Goal: Information Seeking & Learning: Learn about a topic

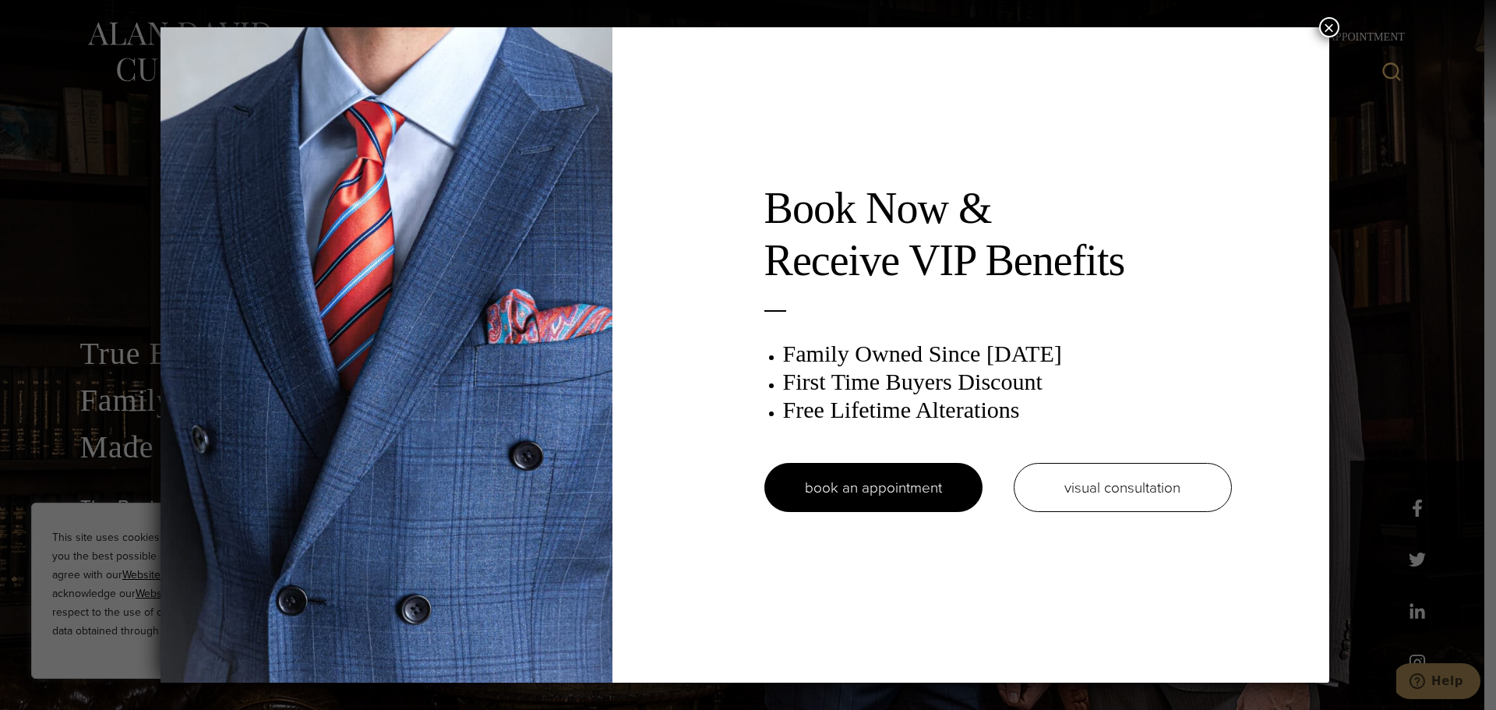
click at [1331, 26] on button "×" at bounding box center [1329, 27] width 20 height 20
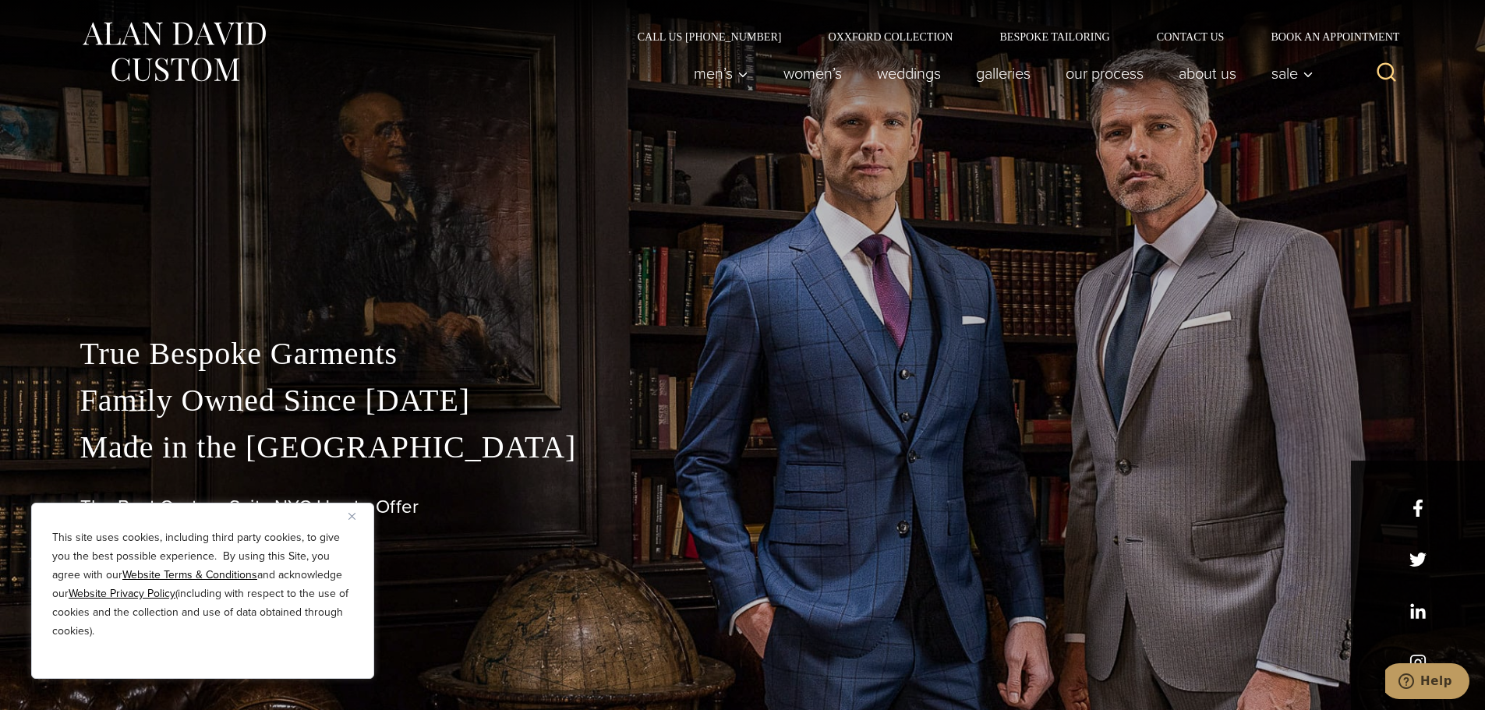
click at [356, 514] on button "Close" at bounding box center [357, 516] width 19 height 19
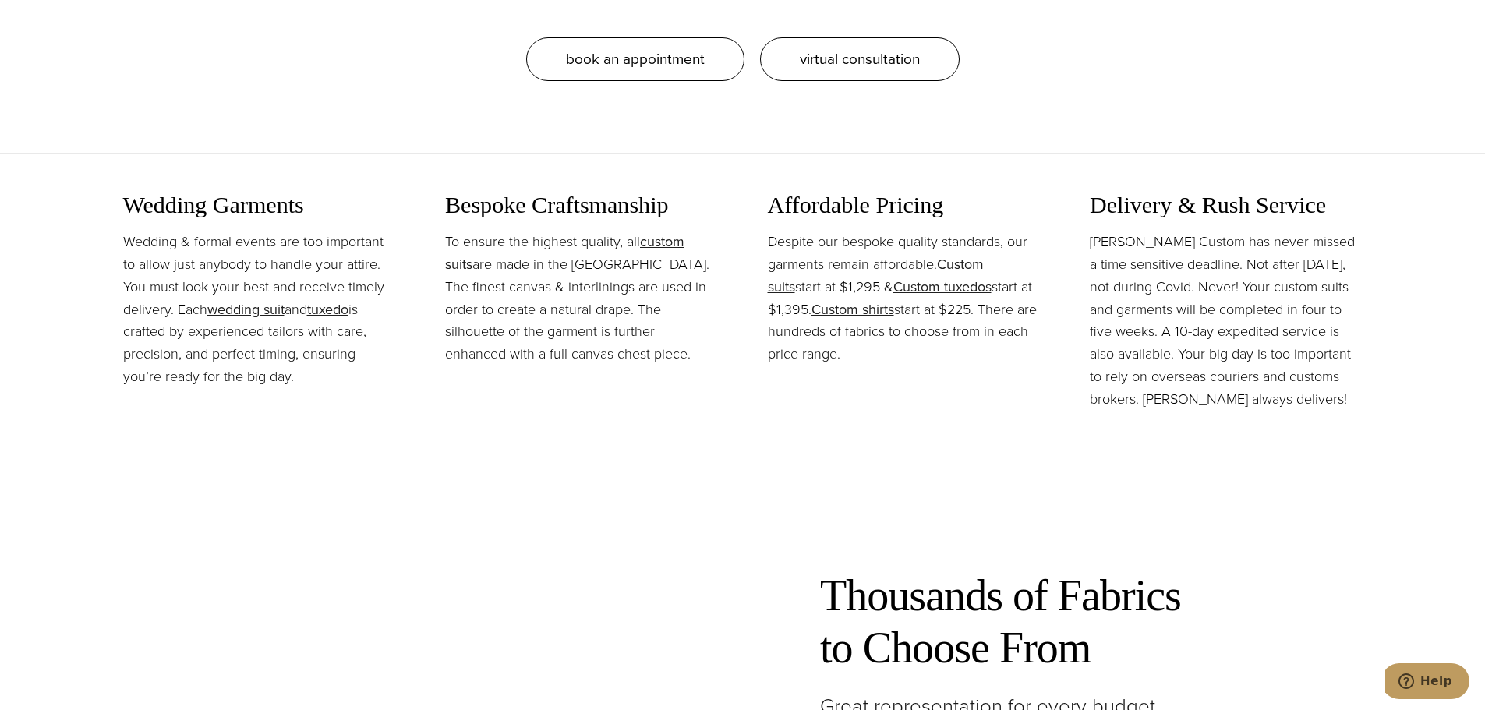
scroll to position [1871, 0]
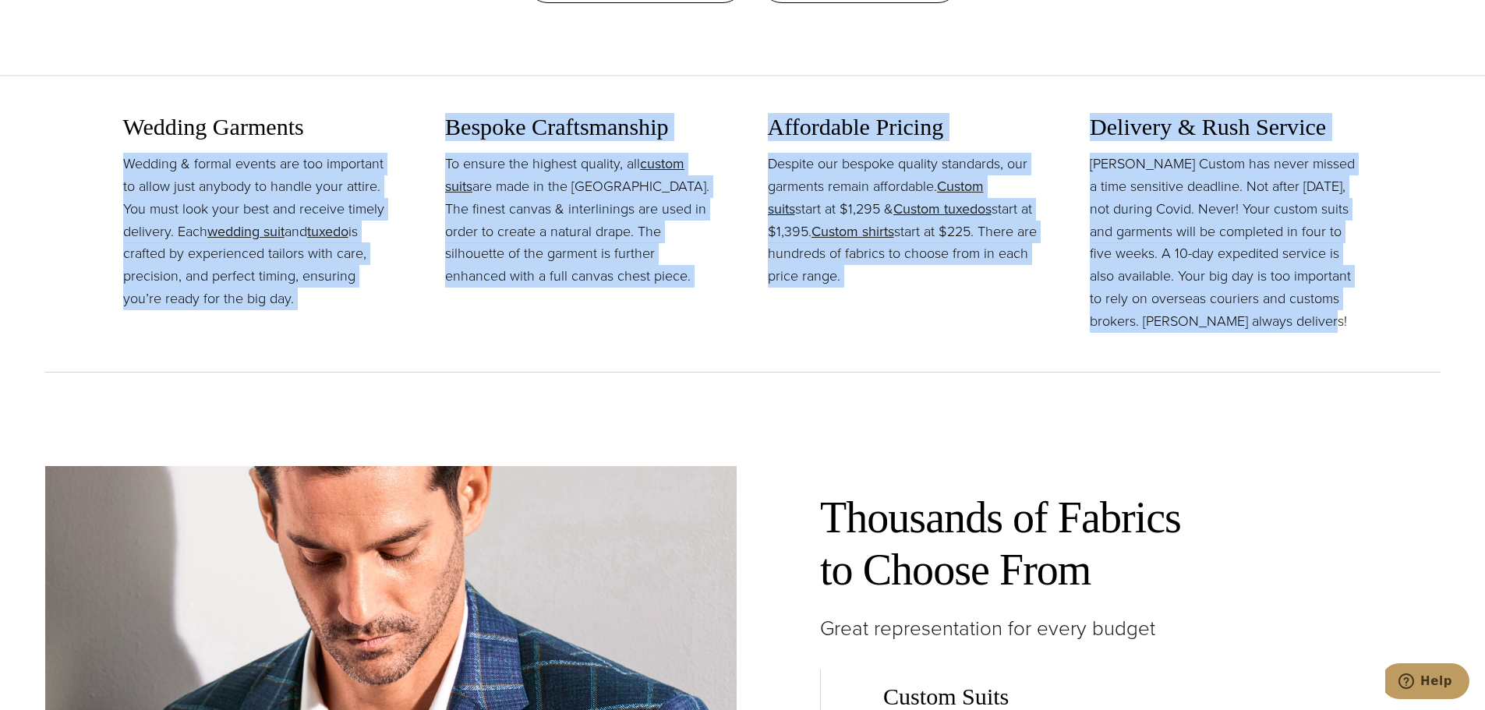
drag, startPoint x: 87, startPoint y: 157, endPoint x: 1361, endPoint y: 330, distance: 1286.1
click at [1361, 331] on section "Wedding Garments Wedding & formal events are too important to allow just anybod…" at bounding box center [742, 222] width 1485 height 299
click at [1361, 330] on p "Alan David Custom has never missed a time sensitive deadline. Not after Sept. 1…" at bounding box center [1226, 242] width 273 height 179
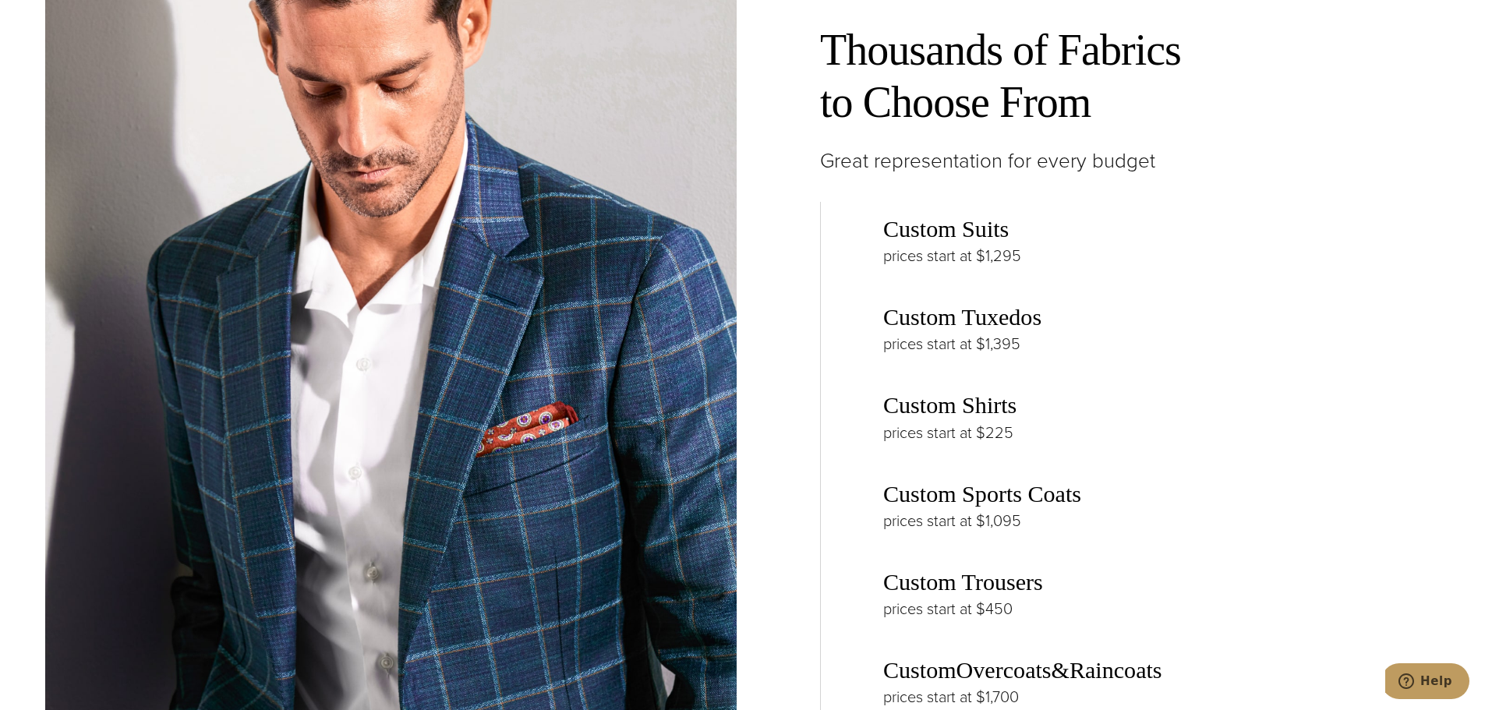
scroll to position [2416, 0]
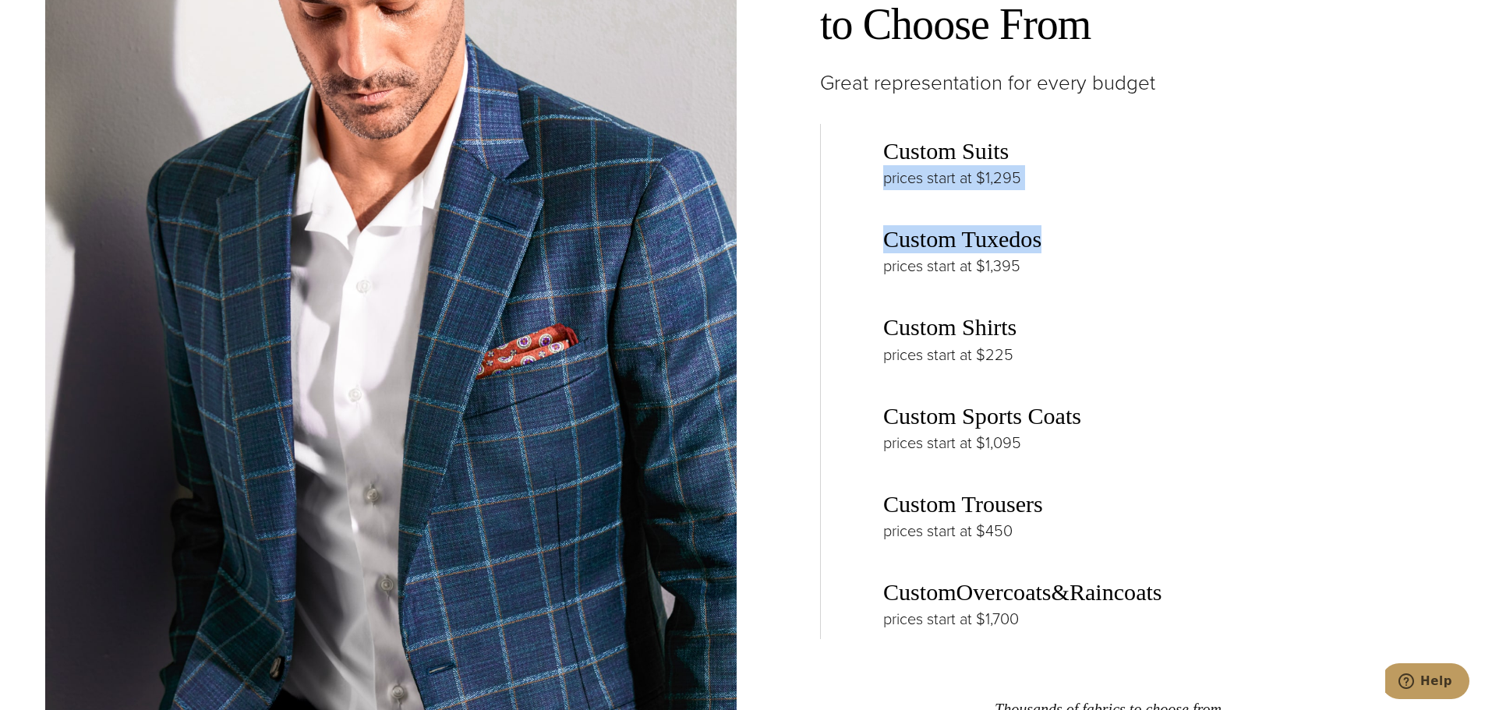
drag, startPoint x: 1248, startPoint y: 147, endPoint x: 1253, endPoint y: 252, distance: 104.6
click at [1253, 252] on div "Custom Suits prices start at $1,295 Custom Tuxedos prices start at $1,395 Custo…" at bounding box center [1110, 381] width 580 height 515
click at [1253, 252] on h3 "Custom Tuxedos" at bounding box center [1141, 239] width 517 height 28
drag, startPoint x: 1255, startPoint y: 277, endPoint x: 1249, endPoint y: 179, distance: 98.4
click at [1249, 179] on div "Custom Suits prices start at $1,295 Custom Tuxedos prices start at $1,395 Custo…" at bounding box center [1110, 381] width 580 height 515
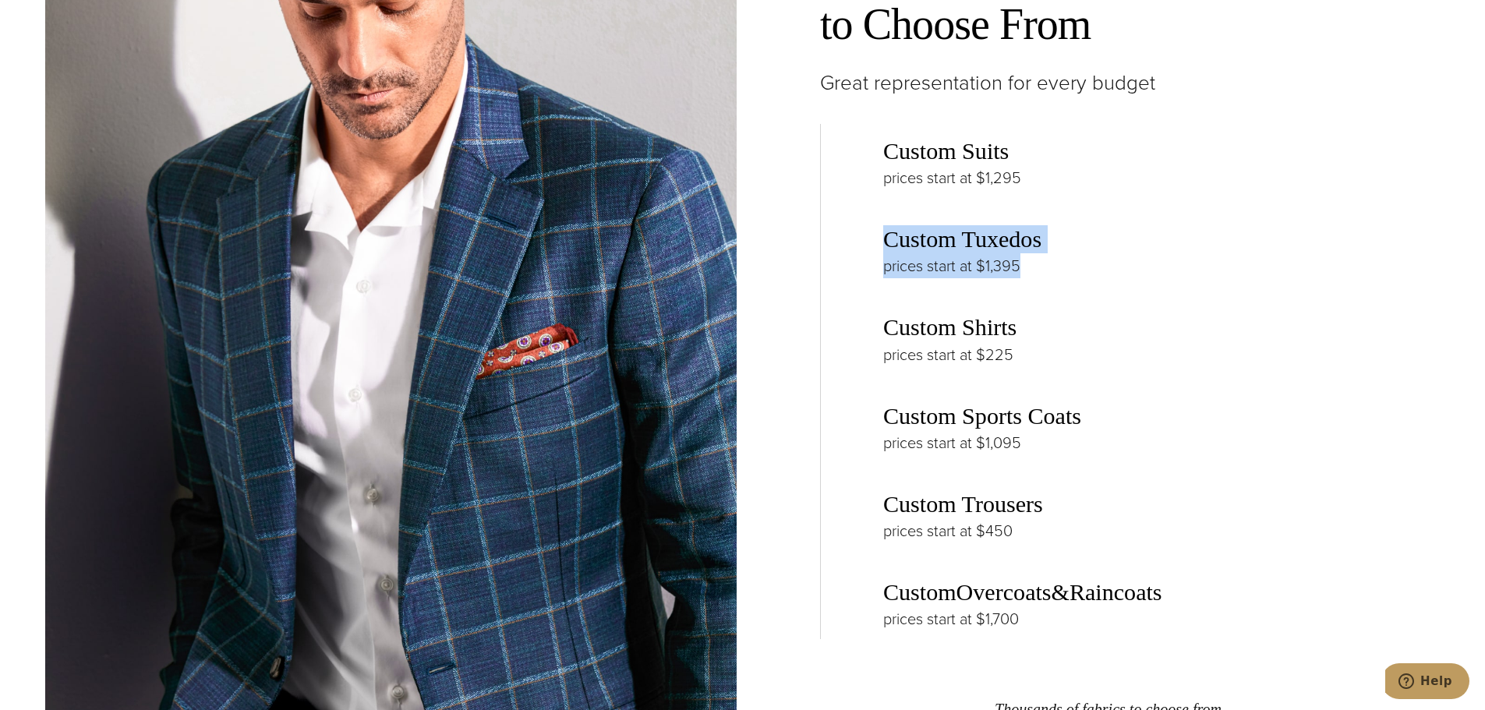
click at [1249, 179] on p "prices start at $1,295" at bounding box center [1141, 177] width 517 height 25
drag, startPoint x: 1253, startPoint y: 106, endPoint x: 1254, endPoint y: 196, distance: 90.4
click at [1254, 196] on div "Thousands of Fabrics to Choose From Great representation for every budget Custo…" at bounding box center [1110, 394] width 580 height 896
click at [1254, 196] on div "Custom Suits prices start at $1,295 Custom Tuxedos prices start at $1,395 Custo…" at bounding box center [1110, 381] width 580 height 515
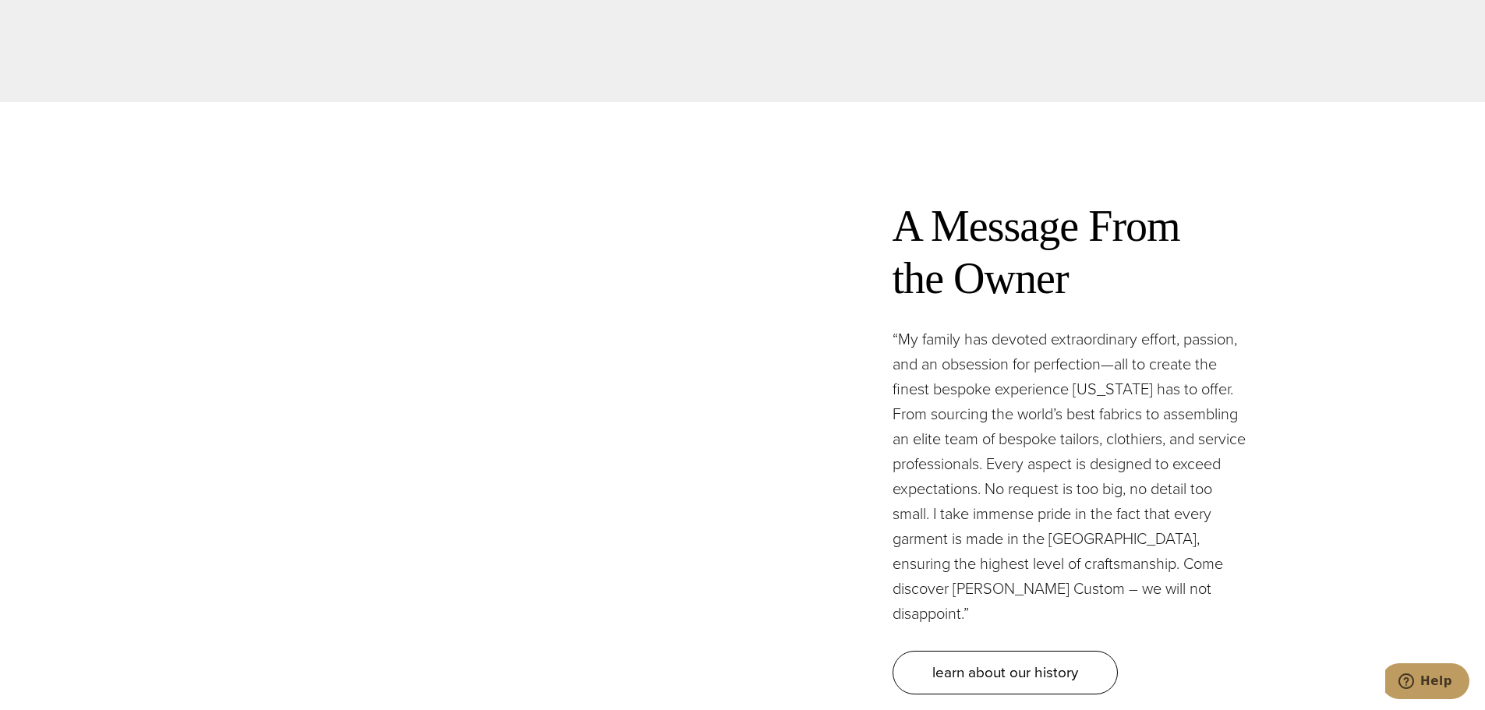
scroll to position [4598, 0]
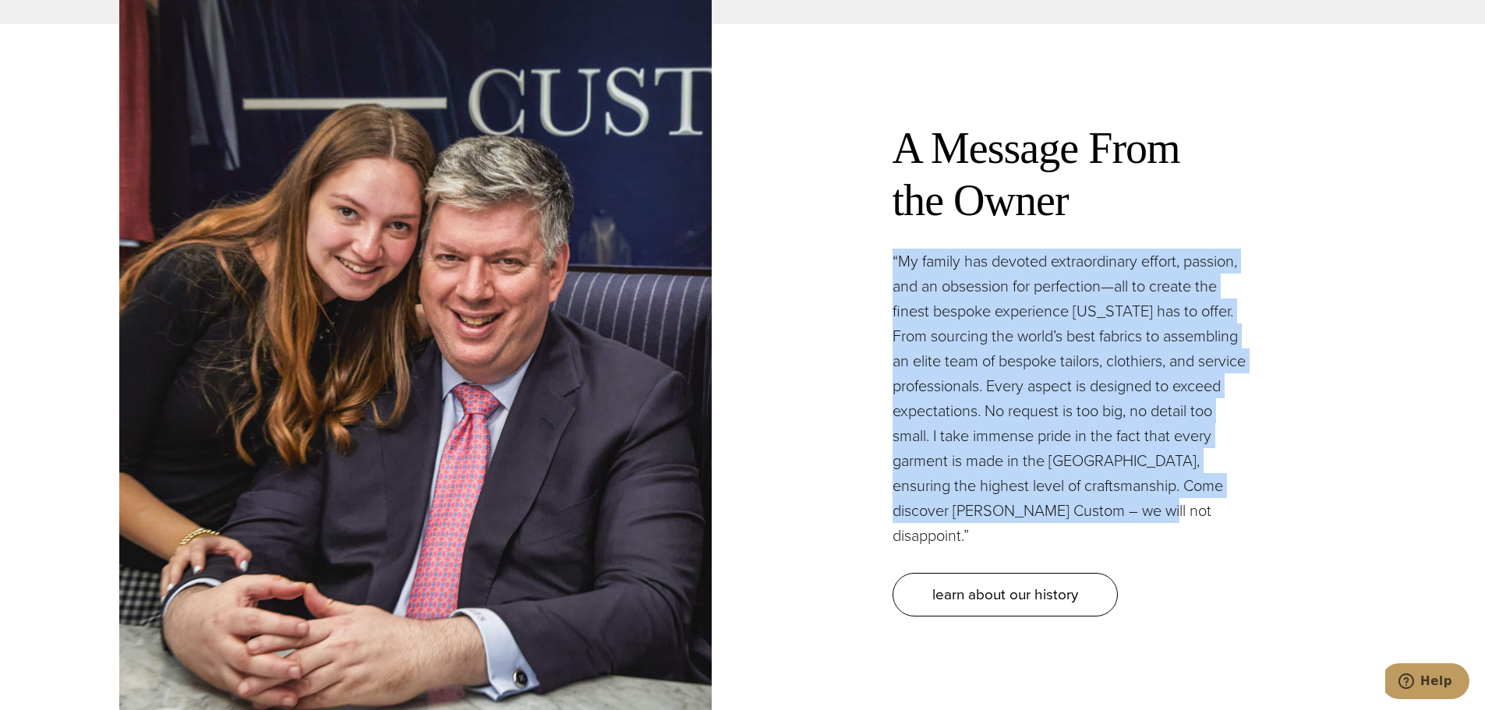
drag, startPoint x: 882, startPoint y: 255, endPoint x: 1242, endPoint y: 494, distance: 432.3
click at [1242, 494] on div "A Message From the Owner “My family has devoted extraordinary effort, passion, …" at bounding box center [1070, 369] width 592 height 556
click at [1242, 494] on p "“My family has devoted extraordinary effort, passion, and an obsession for perf…" at bounding box center [1069, 398] width 355 height 299
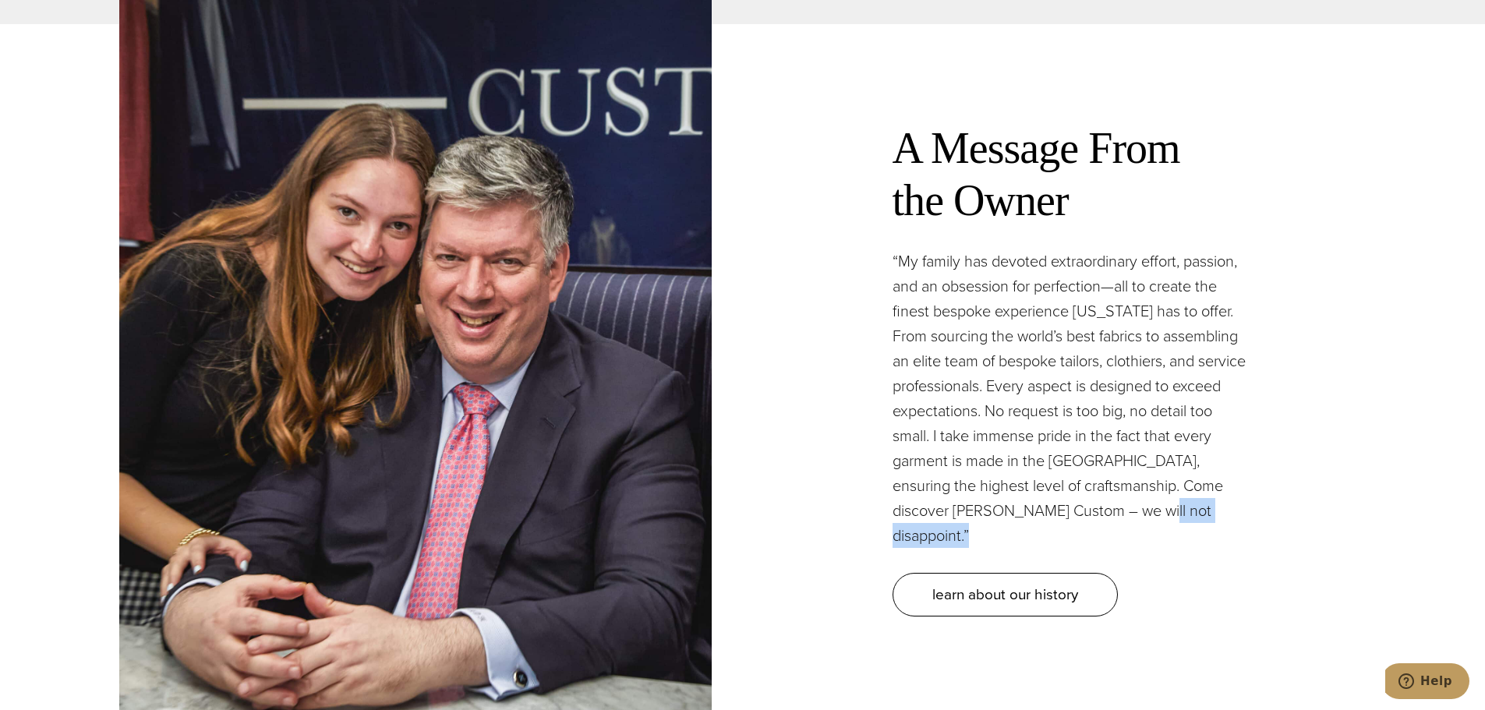
click at [1242, 494] on p "“My family has devoted extraordinary effort, passion, and an obsession for perf…" at bounding box center [1069, 398] width 355 height 299
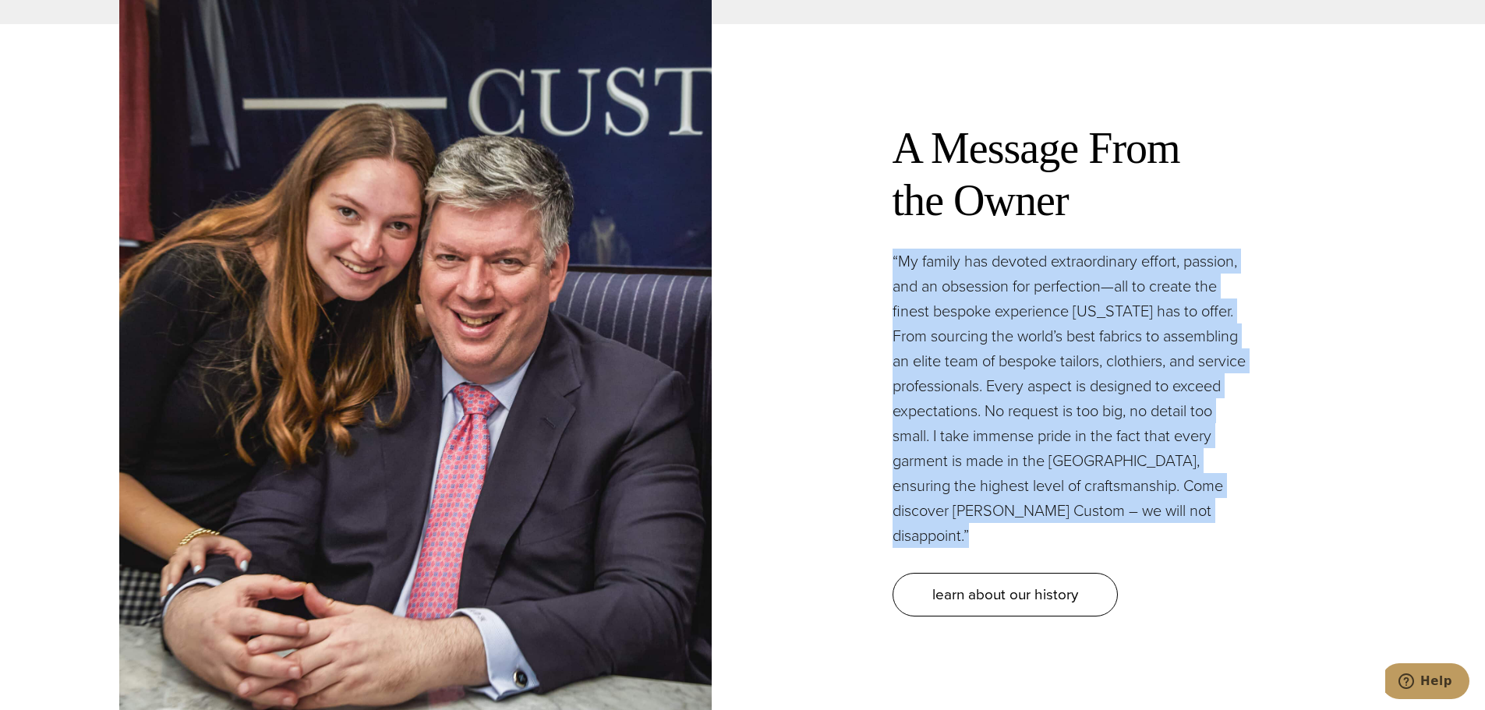
drag, startPoint x: 1242, startPoint y: 494, endPoint x: 1252, endPoint y: 315, distance: 179.5
click at [1251, 316] on div "A Message From the Owner “My family has devoted extraordinary effort, passion, …" at bounding box center [1070, 369] width 592 height 556
click at [1252, 315] on div "A Message From the Owner “My family has devoted extraordinary effort, passion, …" at bounding box center [1070, 369] width 592 height 556
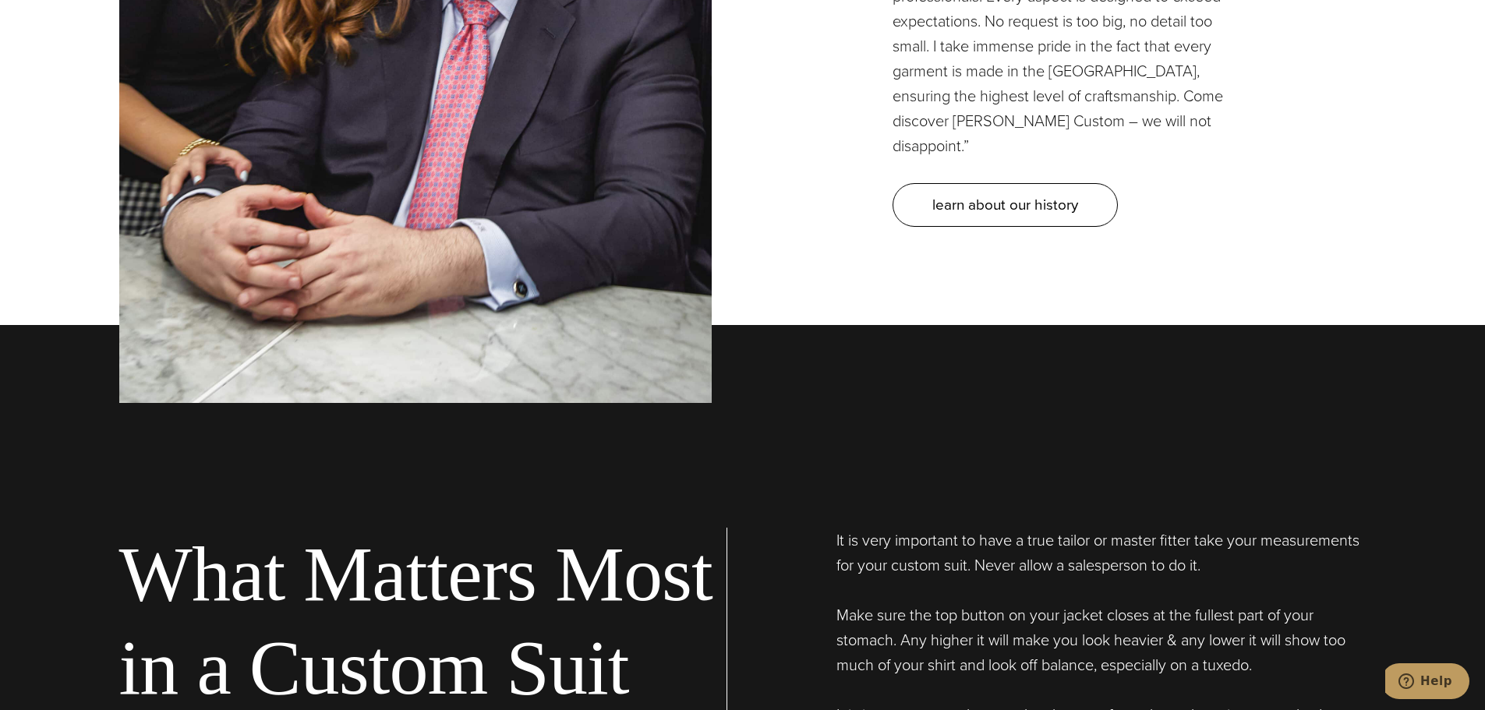
scroll to position [5378, 0]
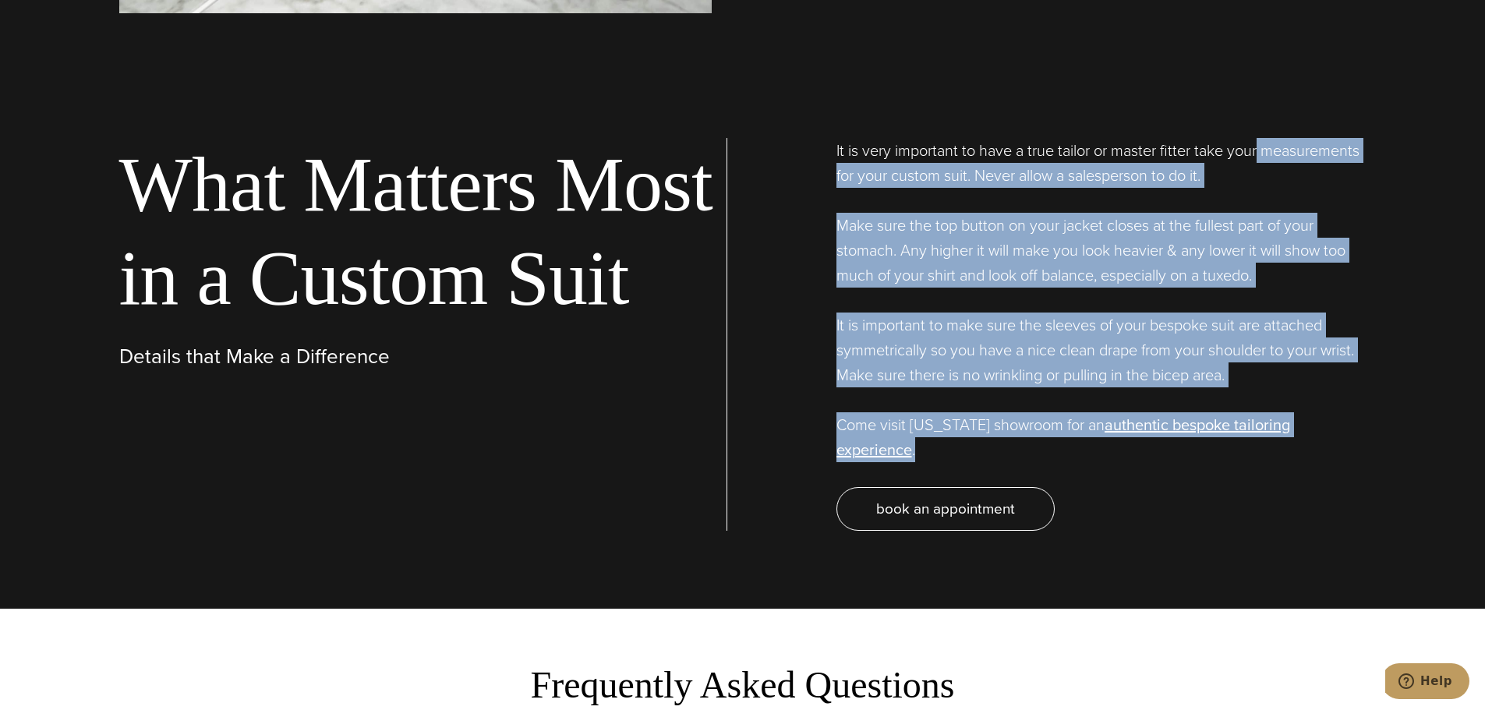
drag, startPoint x: 1266, startPoint y: 62, endPoint x: 1437, endPoint y: 405, distance: 383.8
click at [1437, 405] on section "What Matters Most in a Custom Suit Details that Make a Difference It is very im…" at bounding box center [742, 271] width 1485 height 673
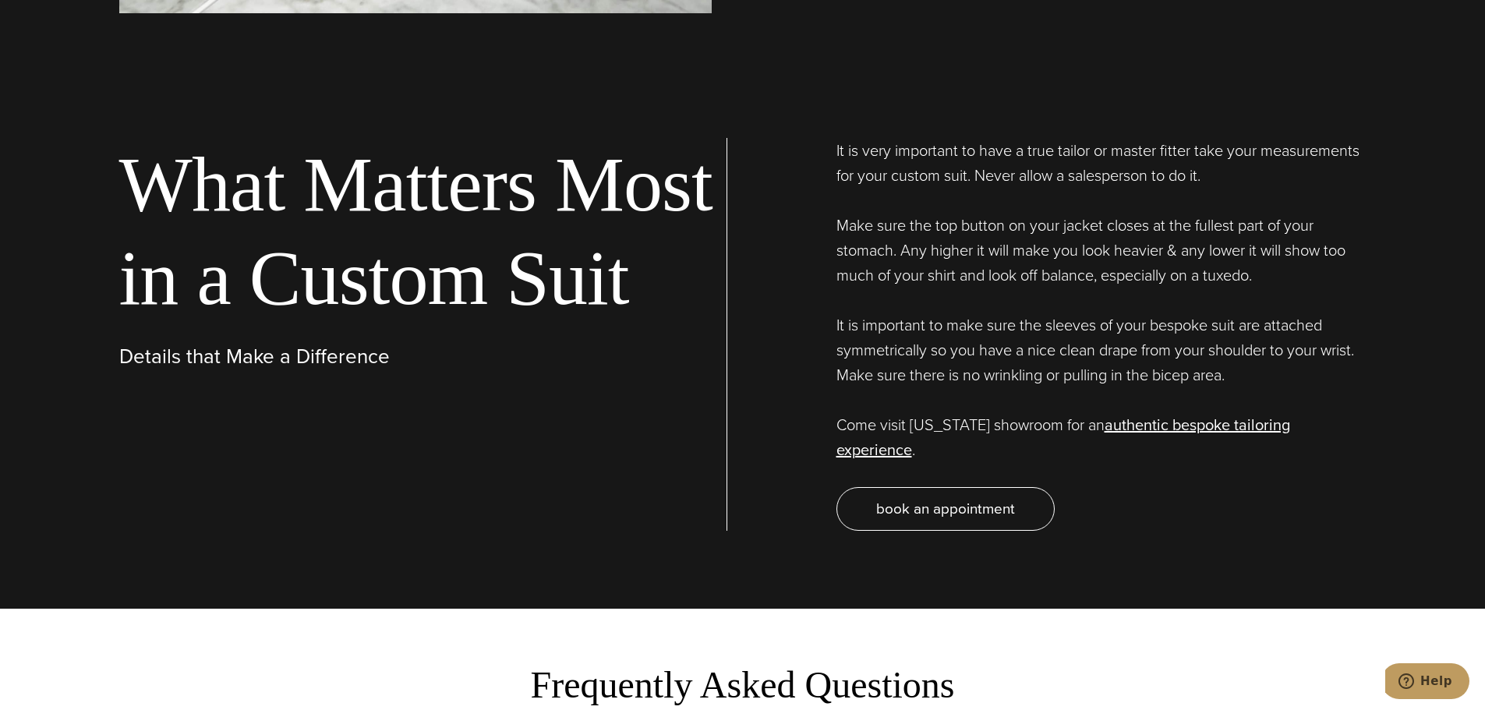
click at [1437, 405] on section "What Matters Most in a Custom Suit Details that Make a Difference It is very im…" at bounding box center [742, 271] width 1485 height 673
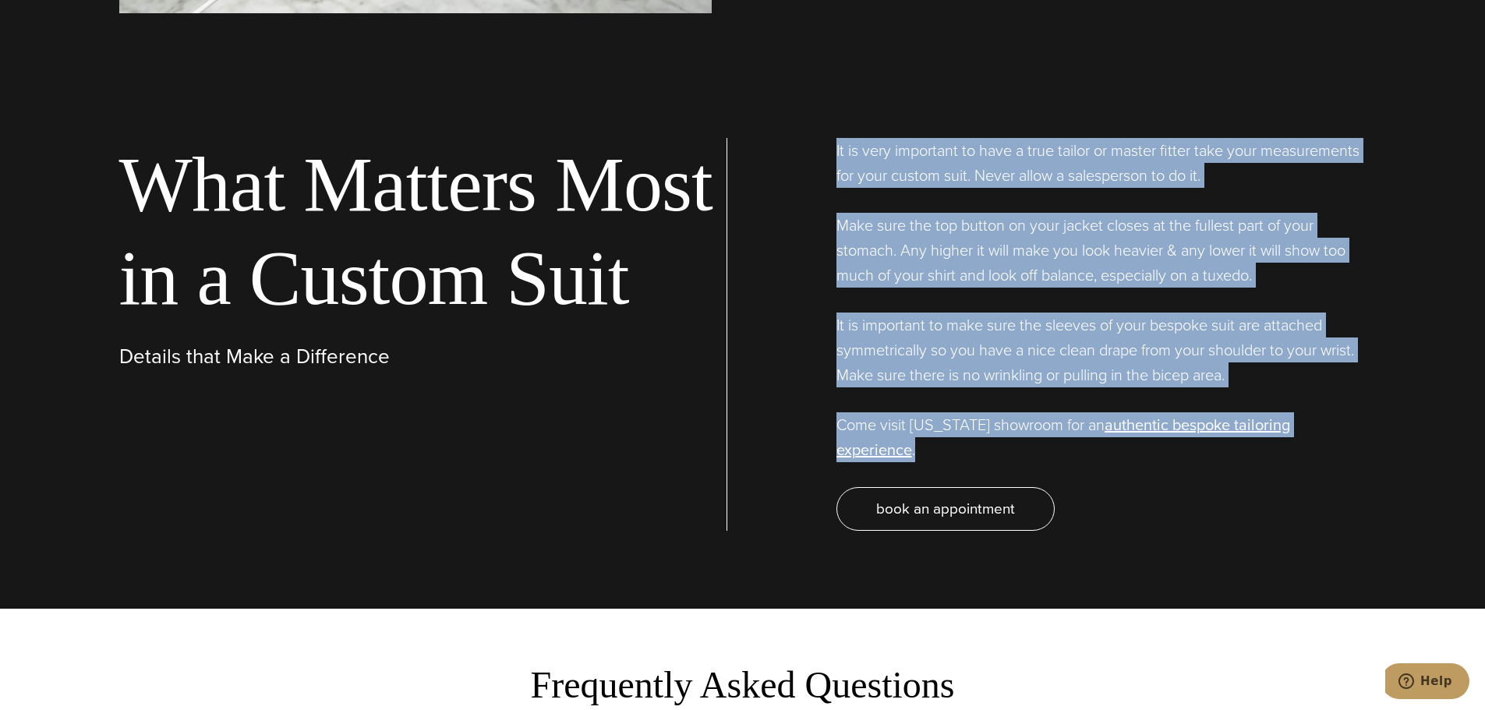
drag, startPoint x: 1437, startPoint y: 405, endPoint x: 1404, endPoint y: 130, distance: 277.1
click at [1404, 130] on section "What Matters Most in a Custom Suit Details that Make a Difference It is very im…" at bounding box center [742, 271] width 1485 height 673
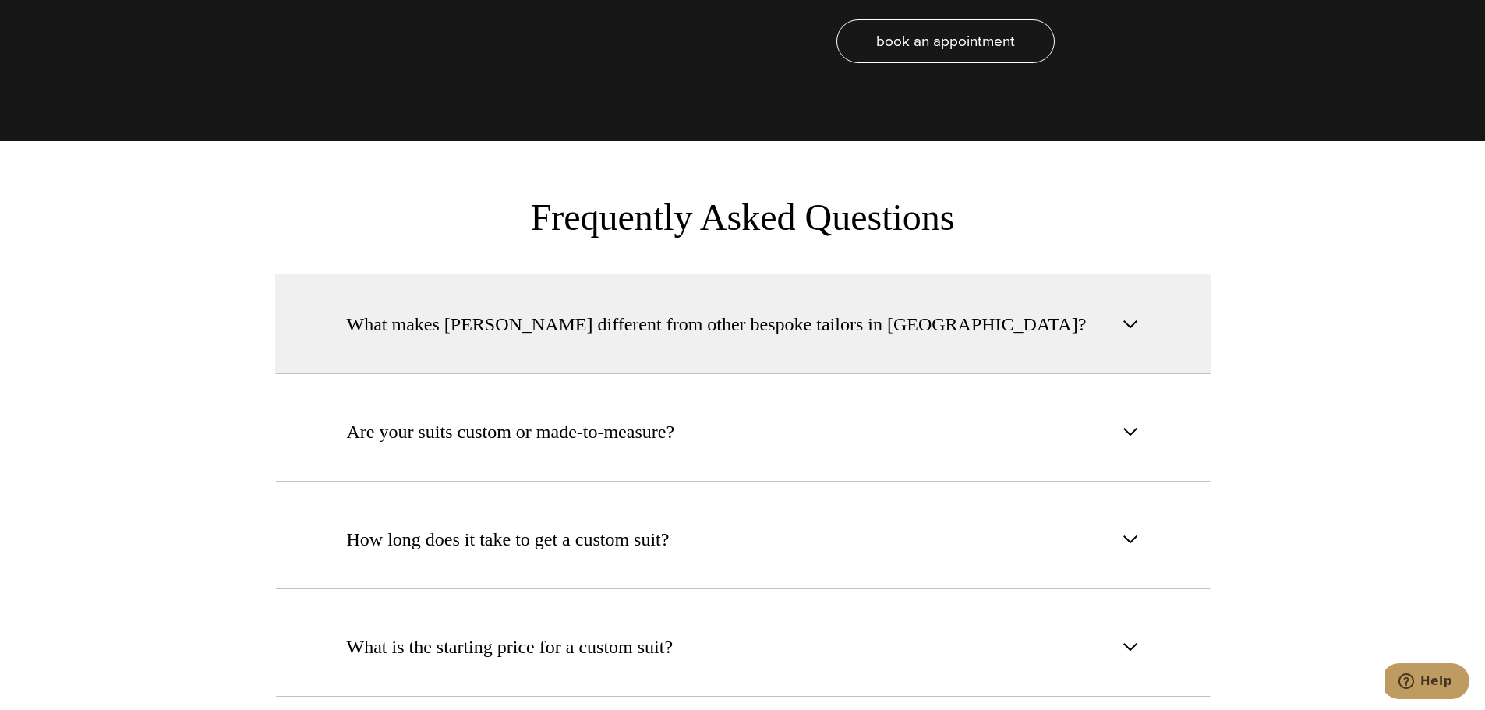
scroll to position [6001, 0]
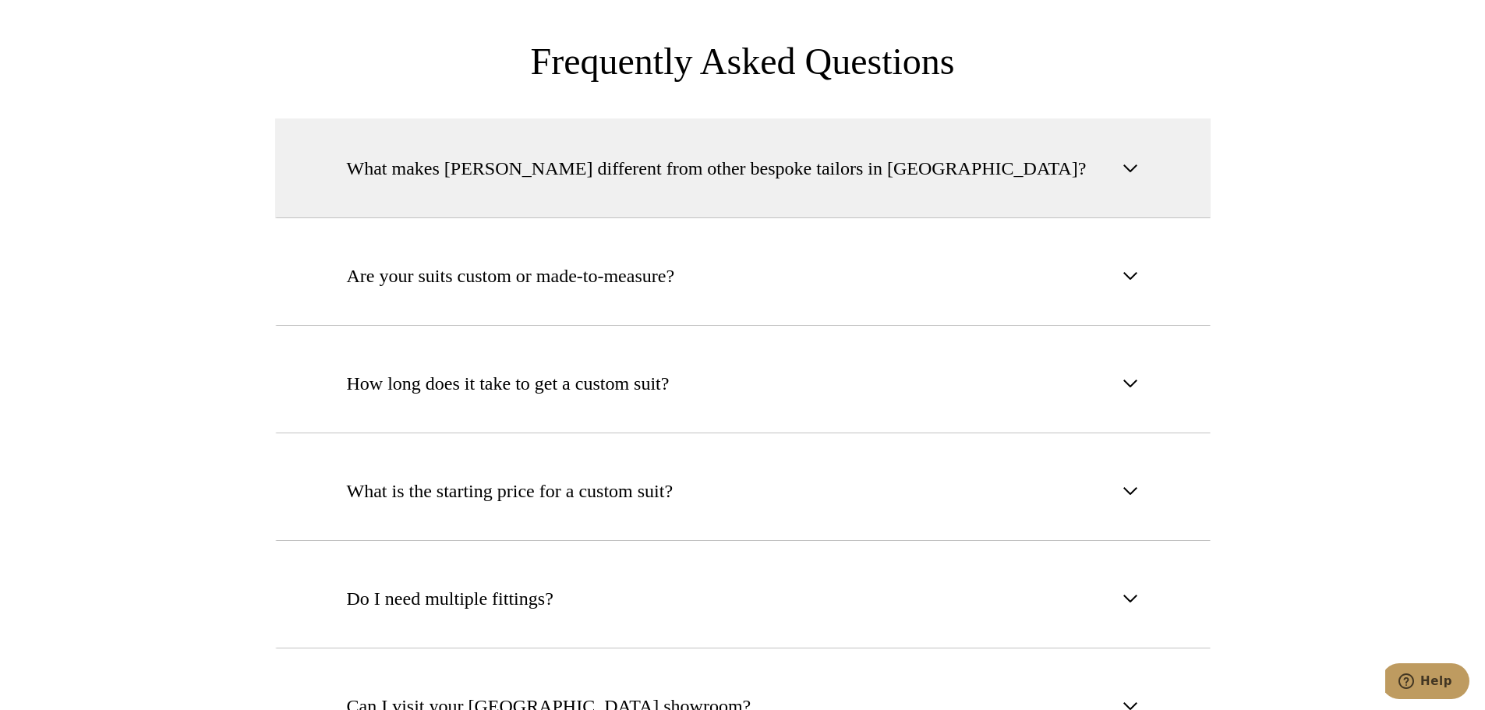
click at [783, 134] on button "What makes Alan David different from other bespoke tailors in NYC?" at bounding box center [742, 168] width 935 height 100
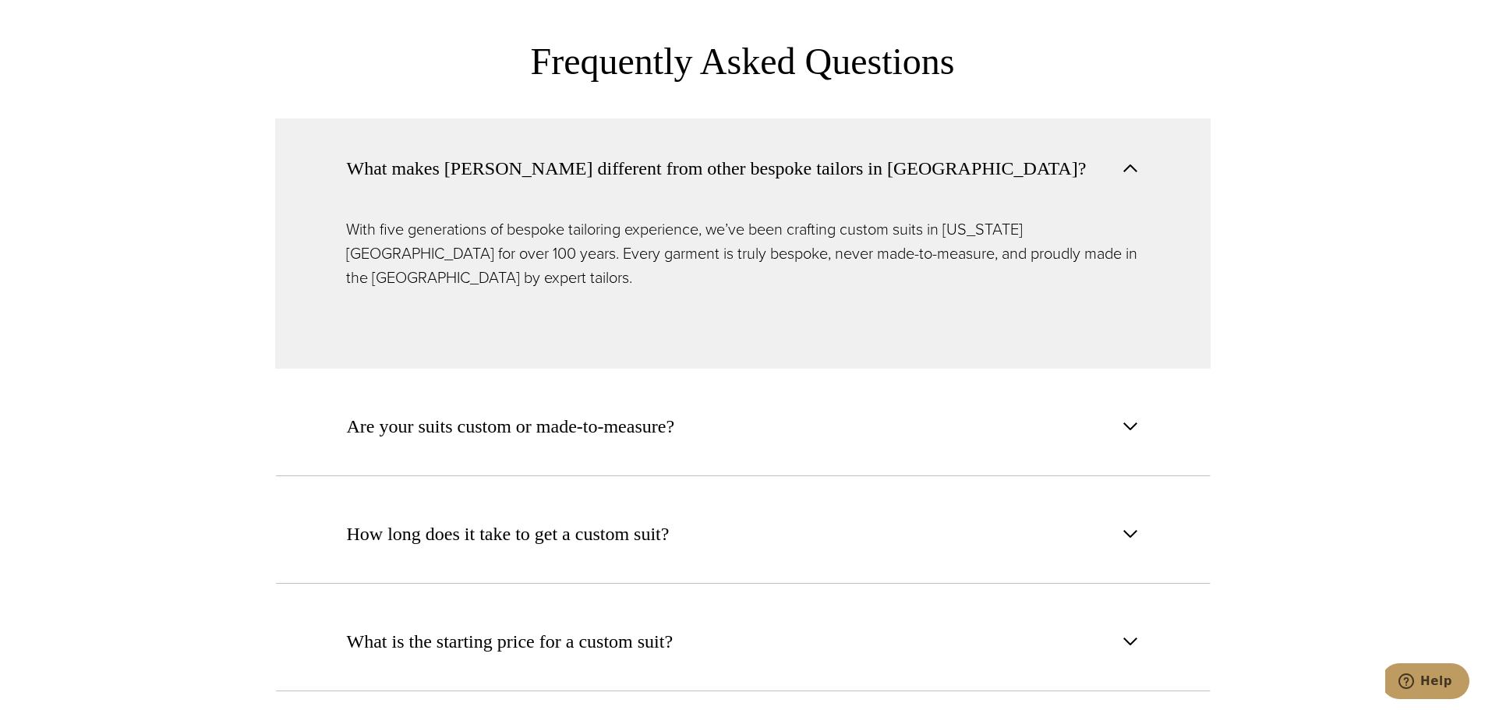
click at [793, 217] on p "With five generations of bespoke tailoring experience, we’ve been crafting cust…" at bounding box center [742, 253] width 793 height 72
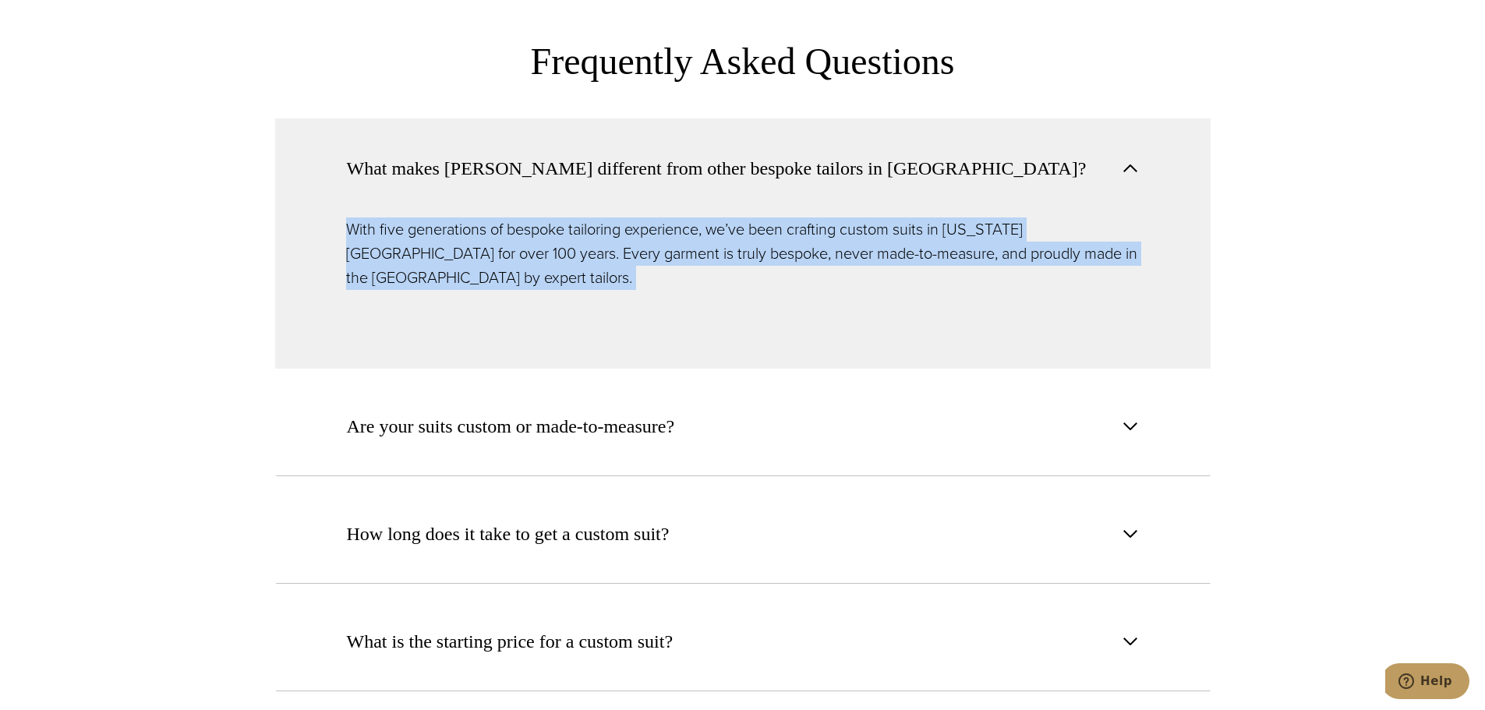
click at [793, 217] on p "With five generations of bespoke tailoring experience, we’ve been crafting cust…" at bounding box center [742, 253] width 793 height 72
click at [727, 217] on p "With five generations of bespoke tailoring experience, we’ve been crafting cust…" at bounding box center [742, 253] width 793 height 72
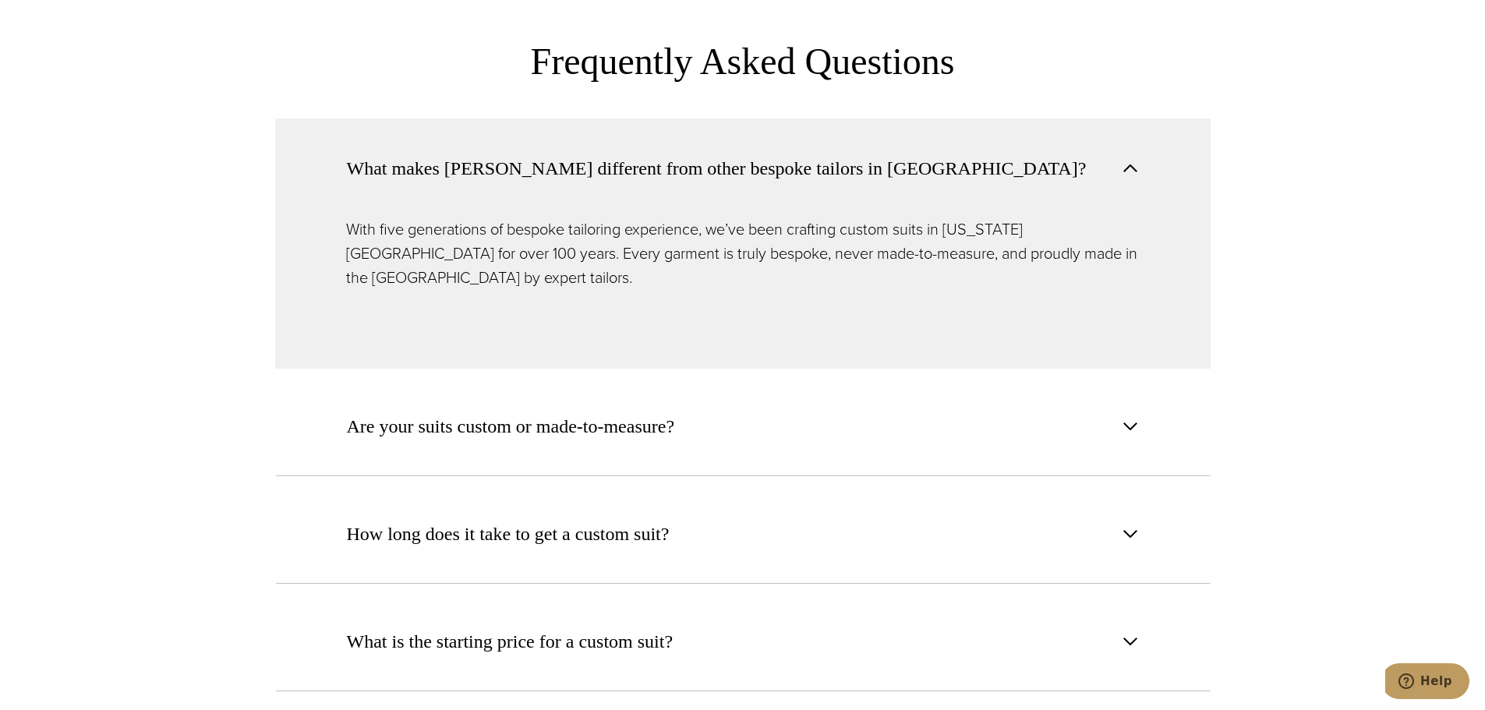
click at [722, 154] on span "What makes Alan David different from other bespoke tailors in NYC?" at bounding box center [717, 168] width 740 height 28
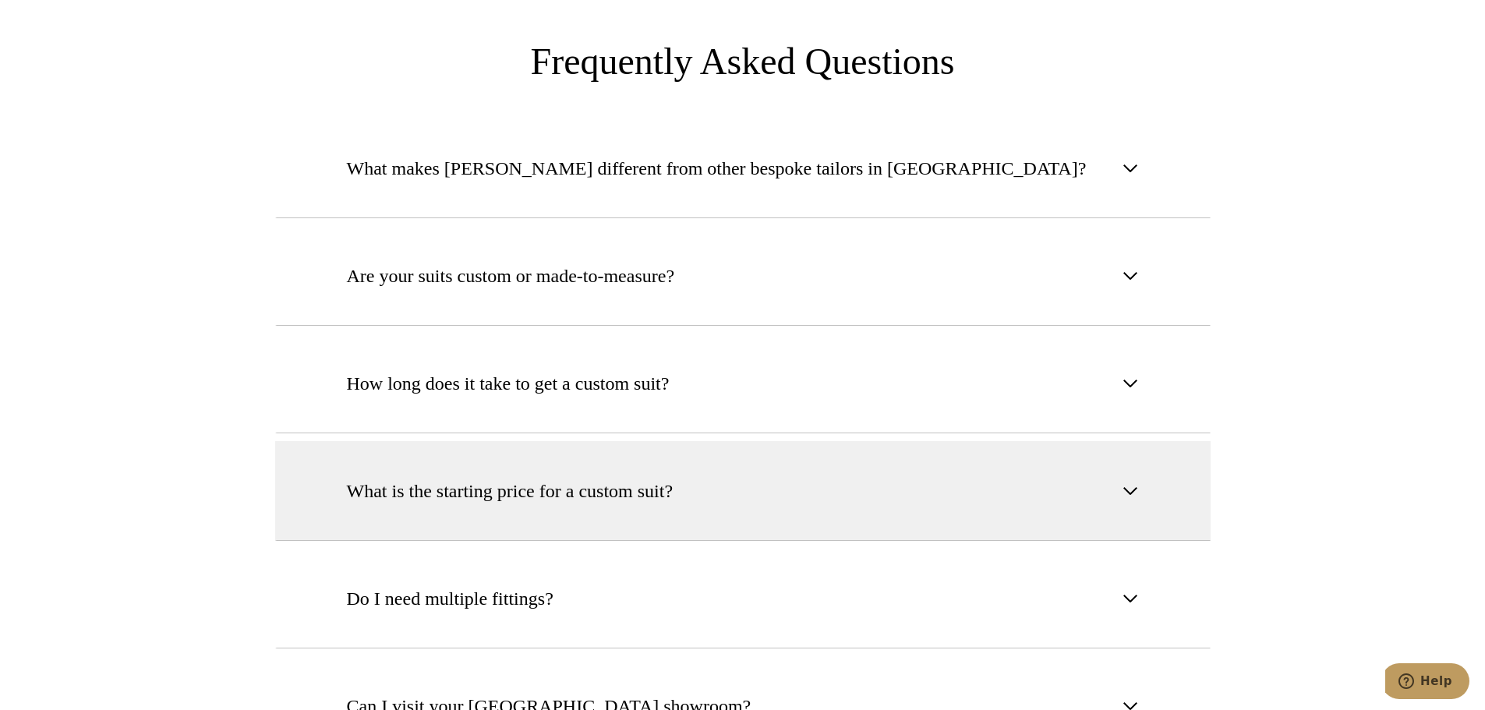
scroll to position [6157, 0]
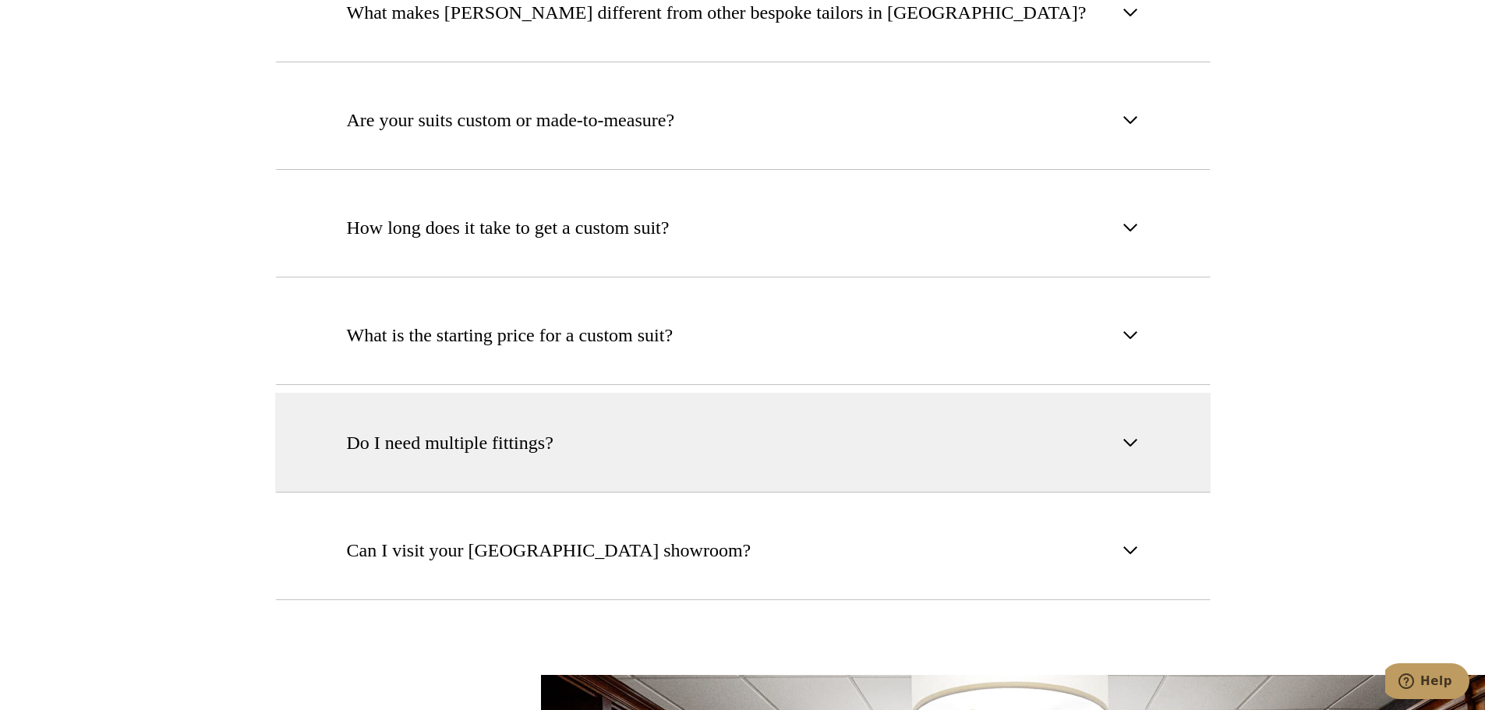
click at [802, 393] on button "Do I need multiple fittings?" at bounding box center [742, 443] width 935 height 100
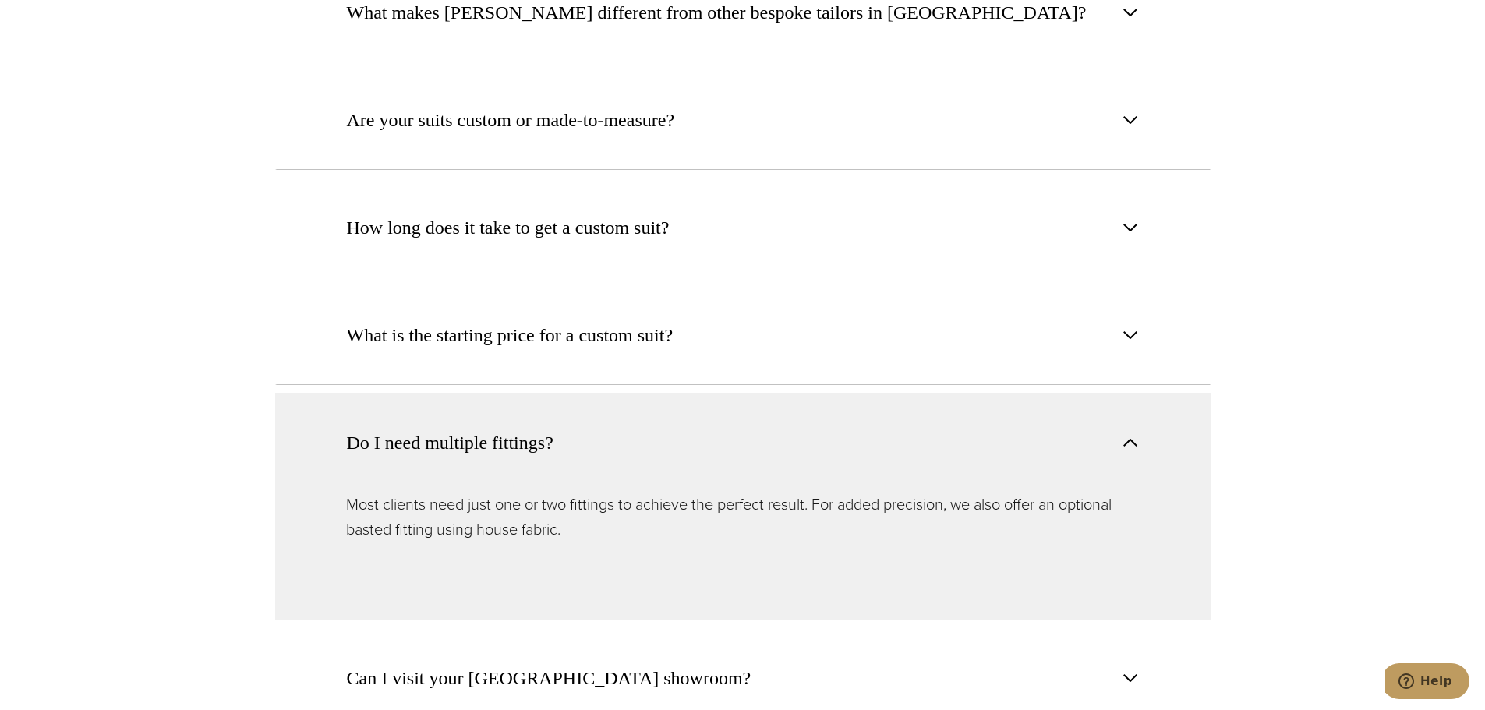
click at [762, 492] on p "Most clients need just one or two fittings to achieve the perfect result. For a…" at bounding box center [742, 517] width 793 height 50
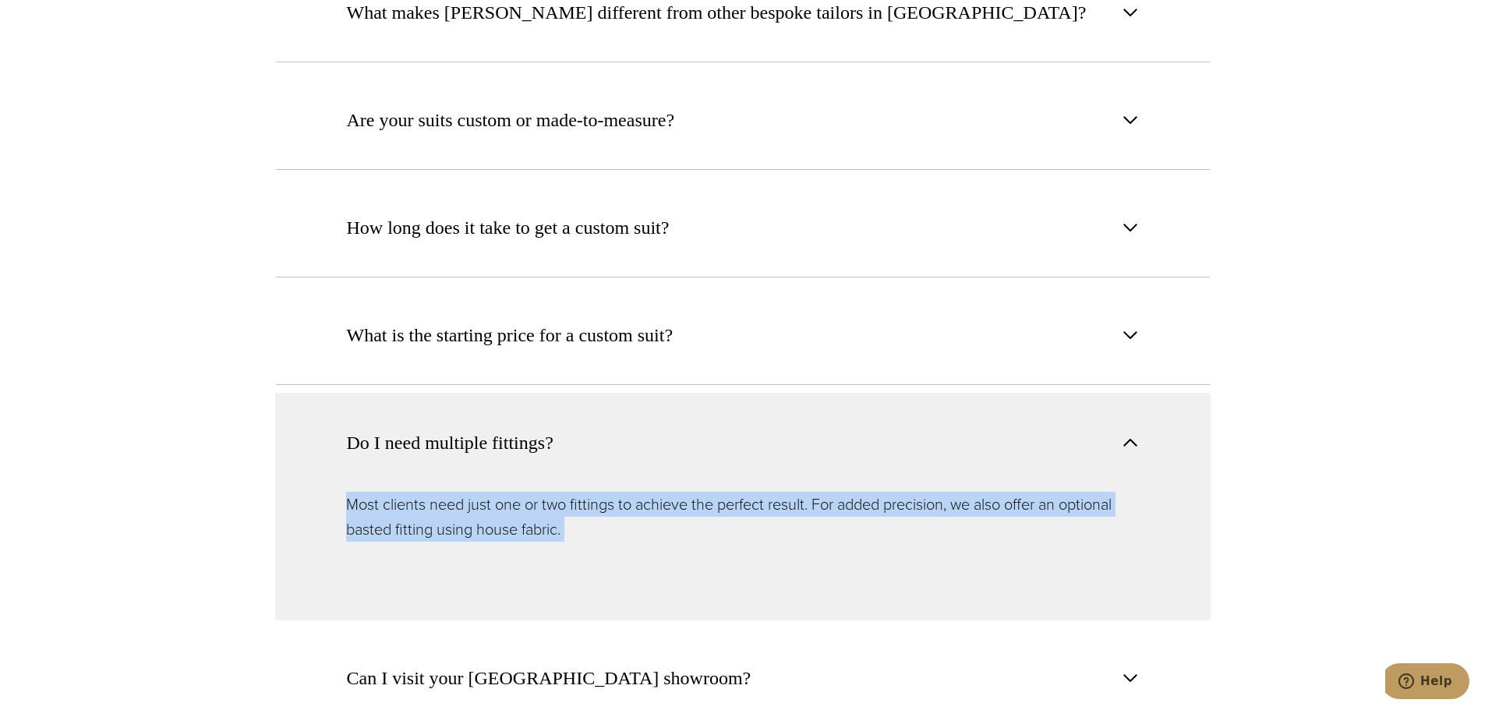
click at [762, 492] on p "Most clients need just one or two fittings to achieve the perfect result. For a…" at bounding box center [742, 517] width 793 height 50
click at [788, 492] on p "Most clients need just one or two fittings to achieve the perfect result. For a…" at bounding box center [742, 517] width 793 height 50
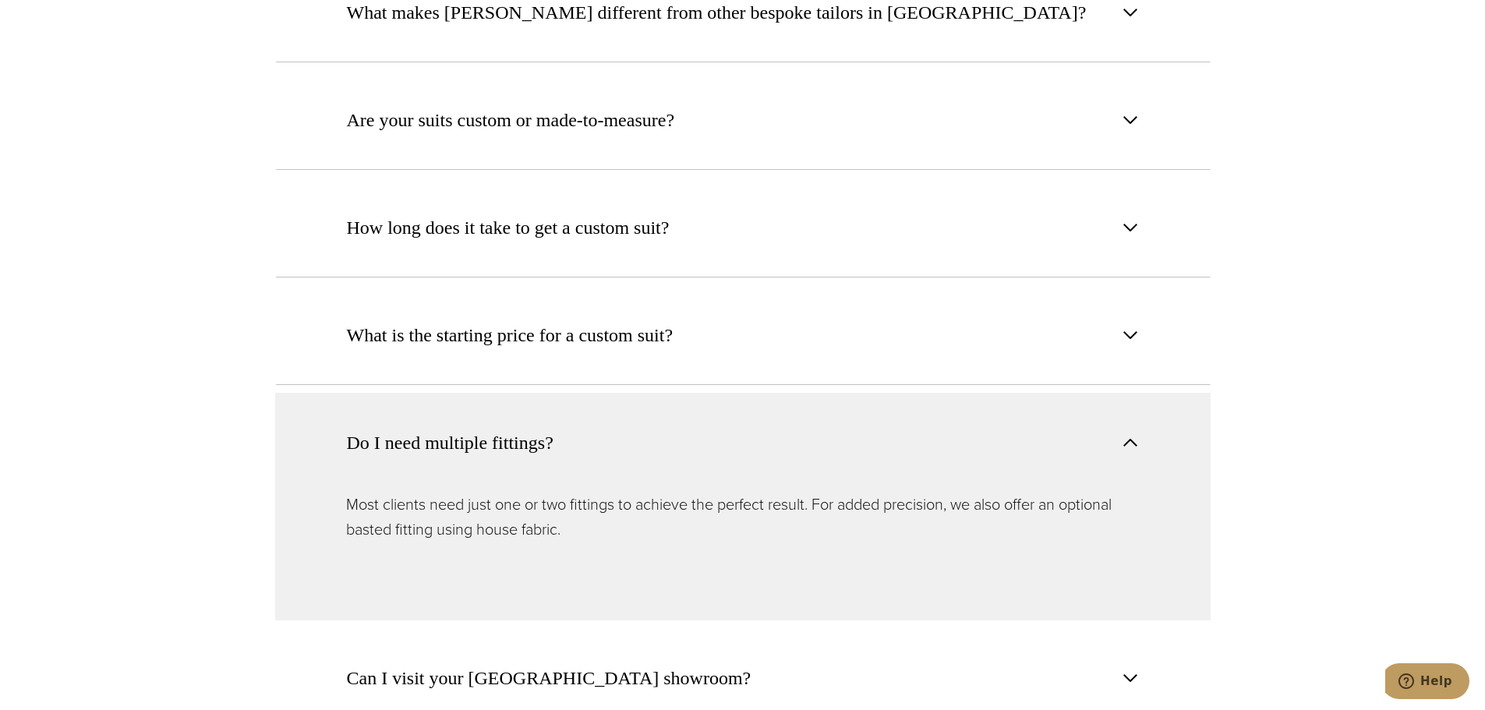
click at [746, 393] on button "Do I need multiple fittings?" at bounding box center [742, 442] width 935 height 99
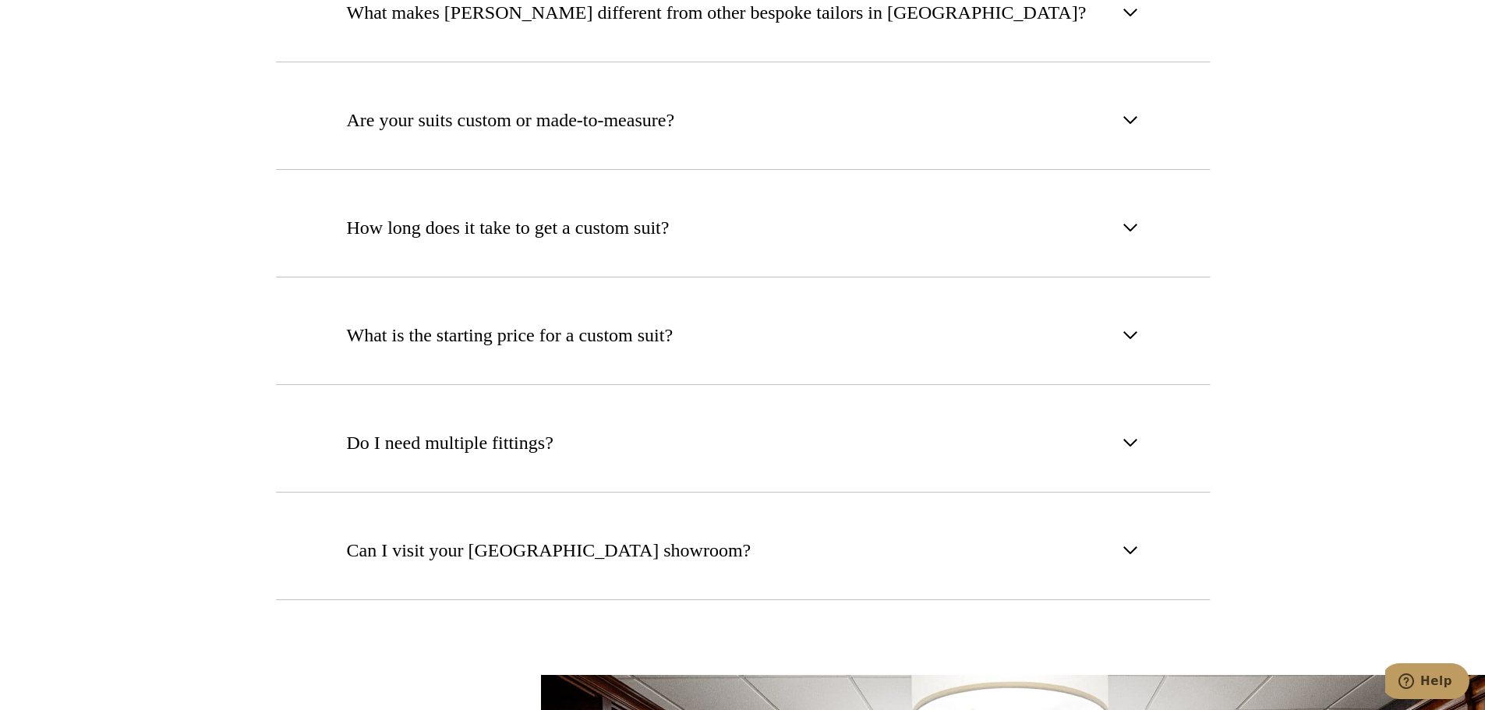
scroll to position [6391, 0]
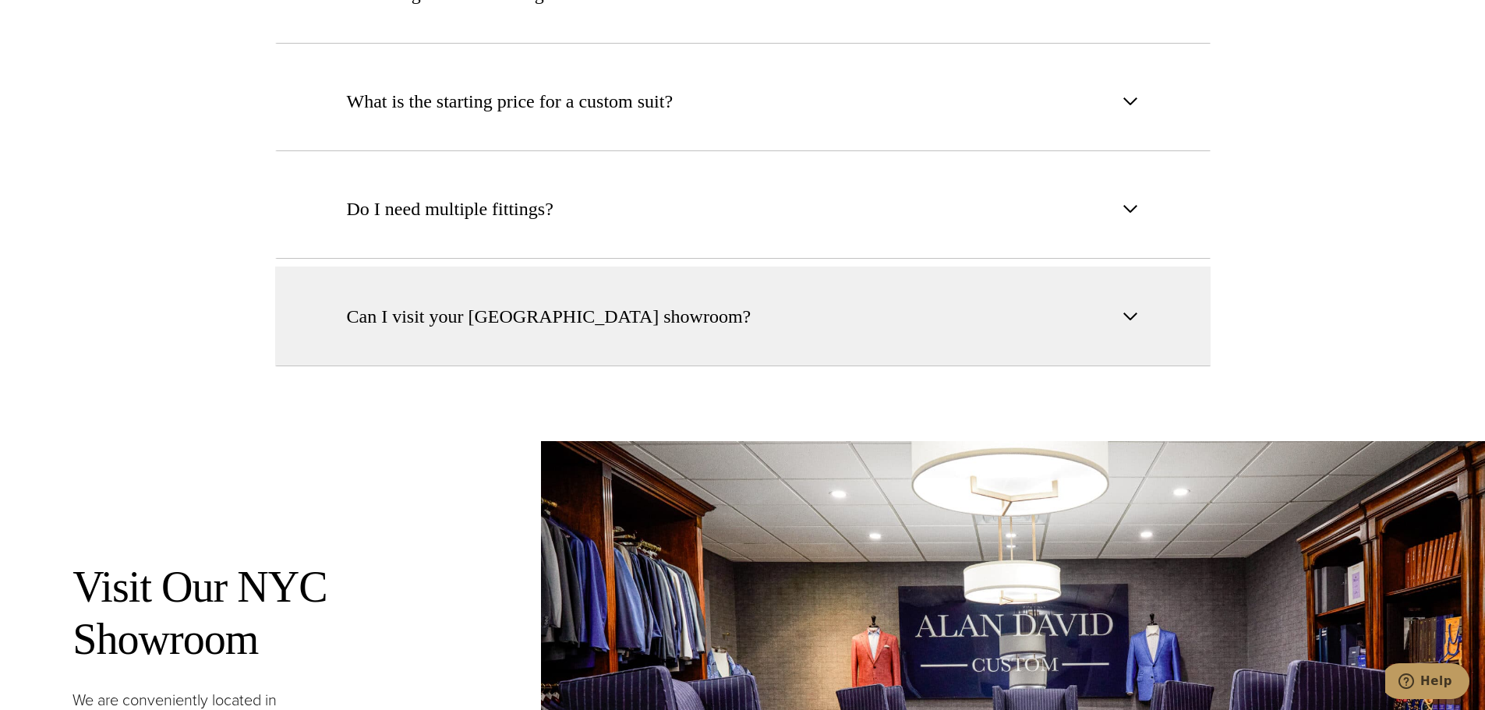
click at [758, 268] on button "Can I visit your NYC showroom?" at bounding box center [742, 317] width 935 height 100
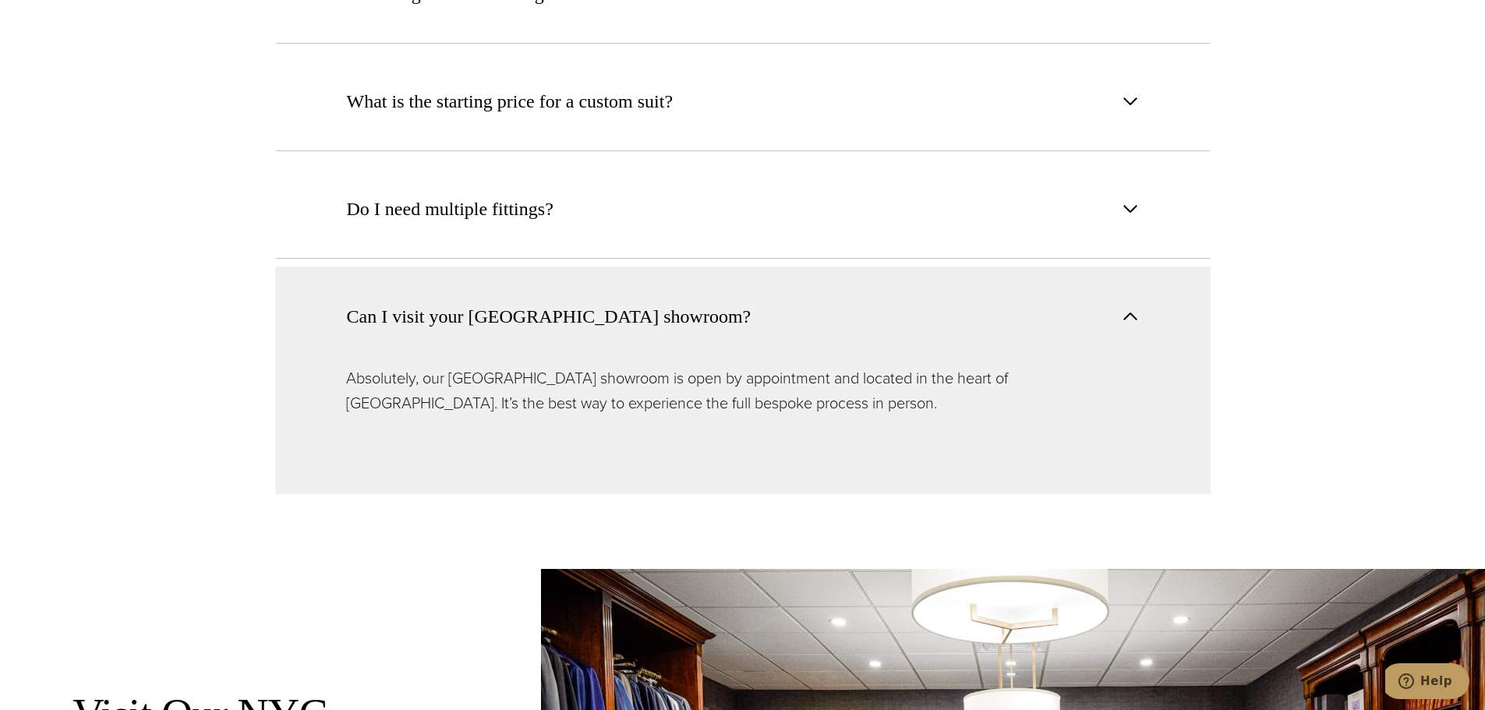
click at [759, 267] on button "Can I visit your NYC showroom?" at bounding box center [742, 316] width 935 height 99
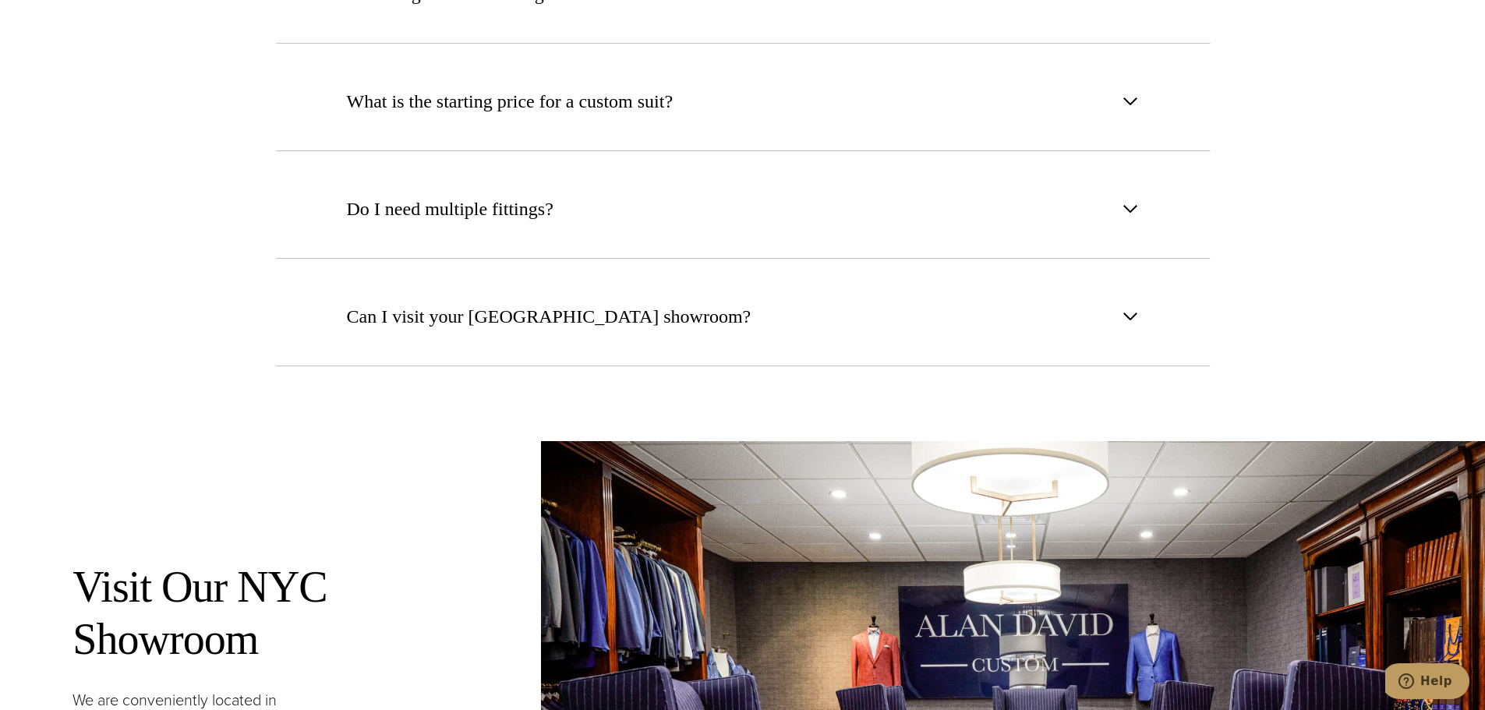
scroll to position [6625, 0]
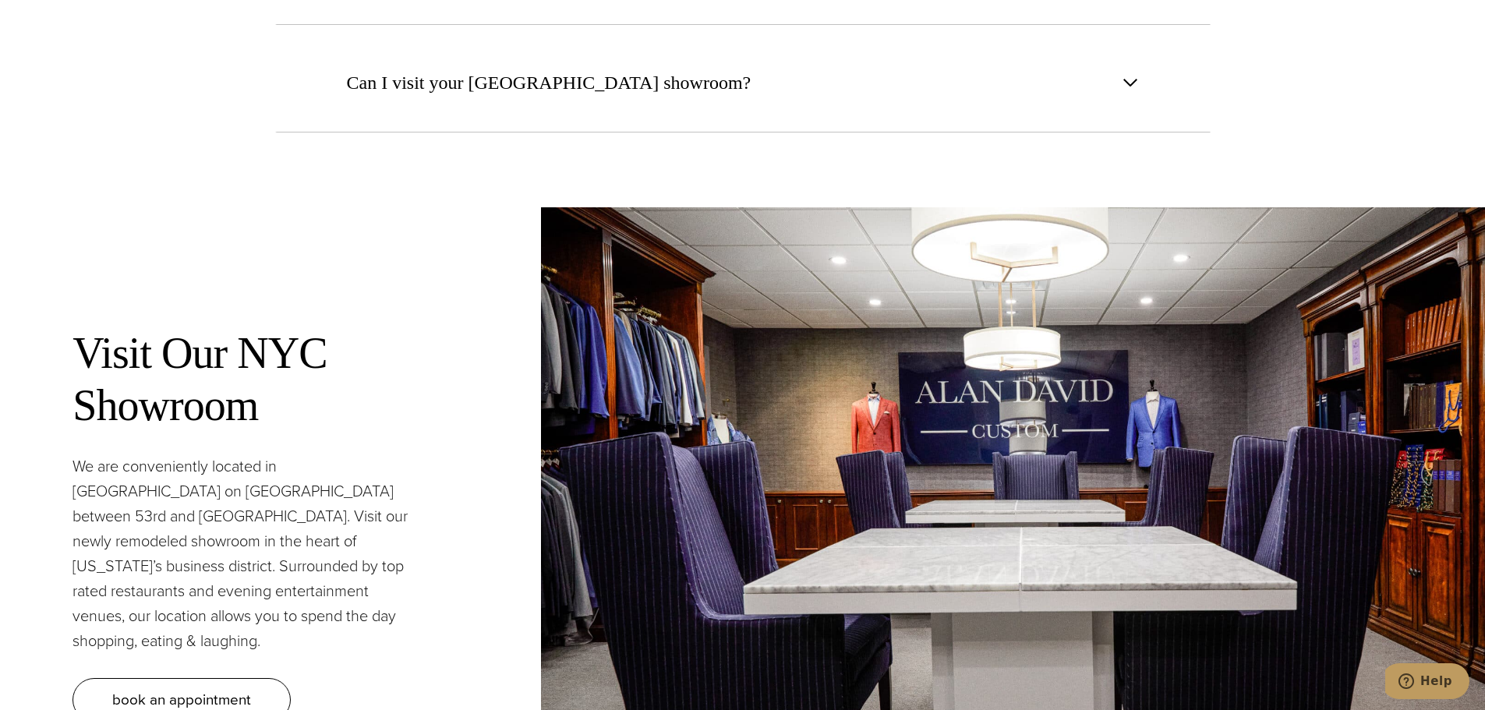
click at [500, 216] on div "Visit Our NYC Showroom We are conveniently located in Midtown Manhattan on Madi…" at bounding box center [742, 527] width 1485 height 713
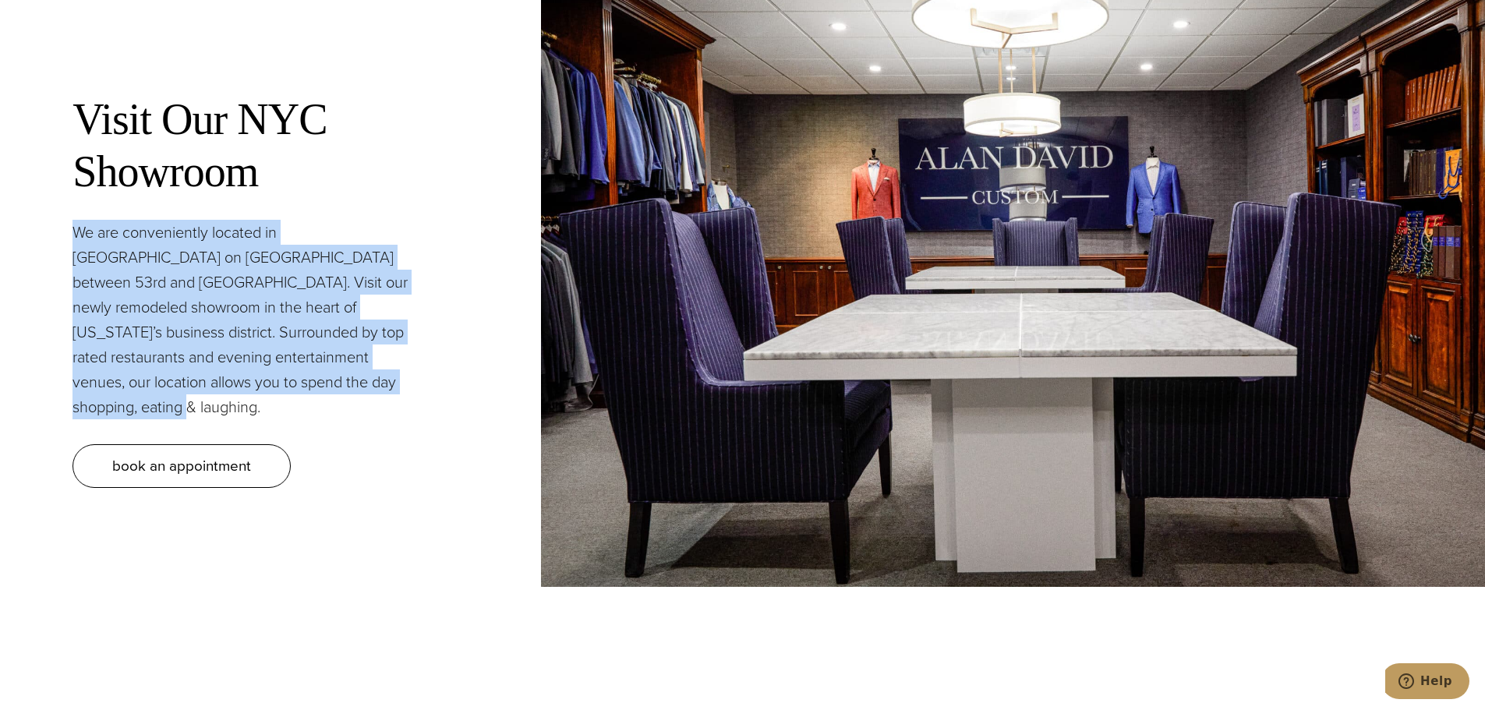
drag, startPoint x: 482, startPoint y: 133, endPoint x: 460, endPoint y: 337, distance: 205.4
click at [460, 337] on div "Visit Our NYC Showroom We are conveniently located in Midtown Manhattan on Madi…" at bounding box center [242, 290] width 485 height 540
drag, startPoint x: 461, startPoint y: 340, endPoint x: 458, endPoint y: 149, distance: 191.0
click at [458, 149] on div "Visit Our NYC Showroom We are conveniently located in Midtown Manhattan on Madi…" at bounding box center [242, 290] width 485 height 540
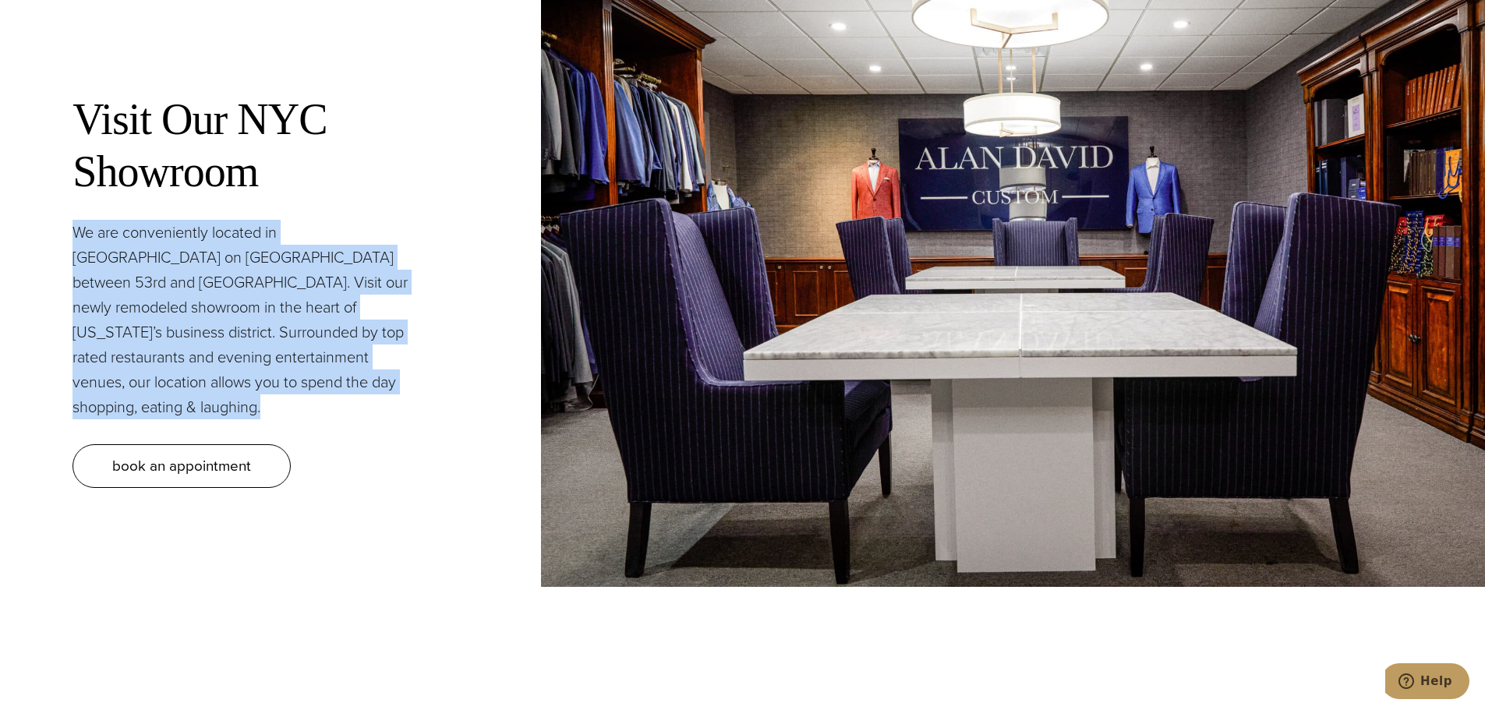
click at [458, 149] on div "Visit Our NYC Showroom We are conveniently located in Midtown Manhattan on Madi…" at bounding box center [242, 290] width 485 height 540
drag, startPoint x: 458, startPoint y: 149, endPoint x: 486, endPoint y: 369, distance: 221.5
click at [486, 369] on div "Visit Our NYC Showroom We are conveniently located in Midtown Manhattan on Madi…" at bounding box center [742, 294] width 1485 height 713
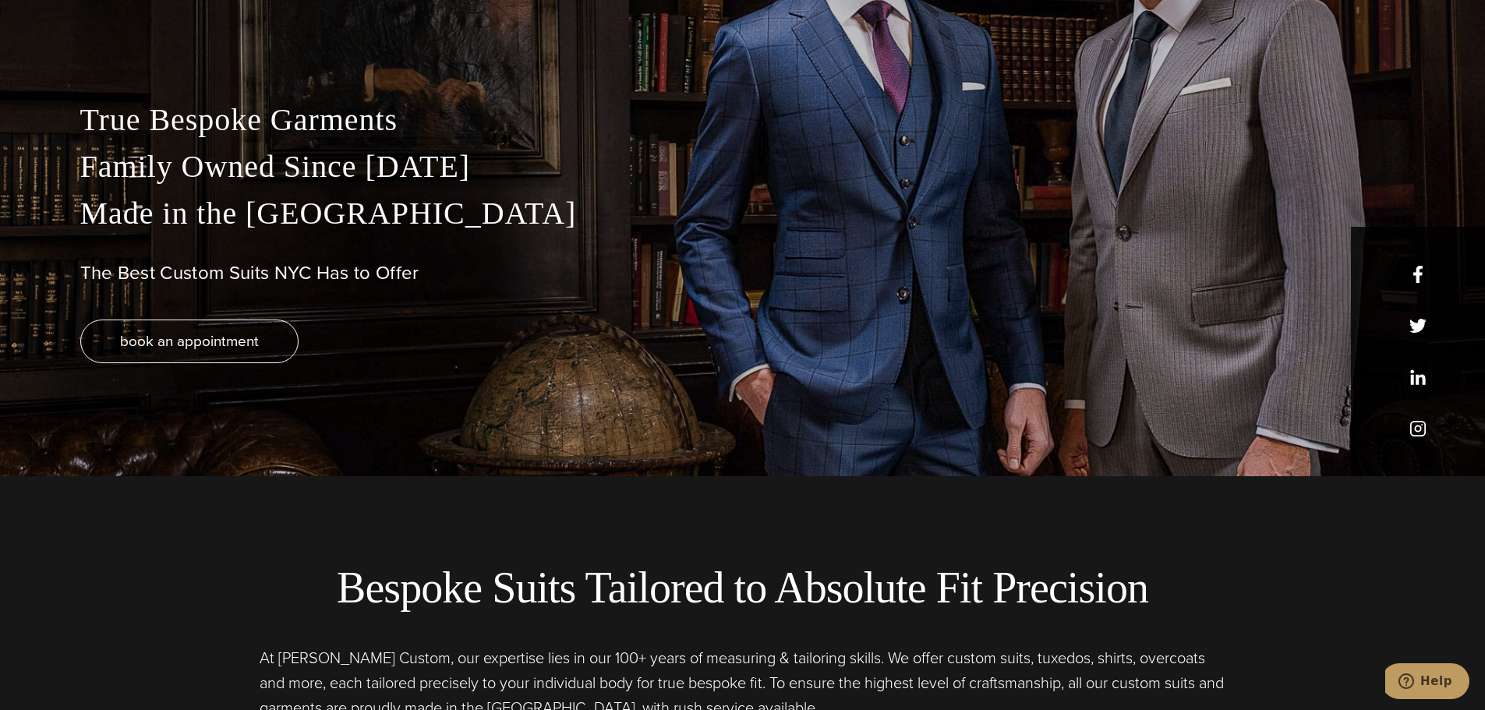
scroll to position [0, 0]
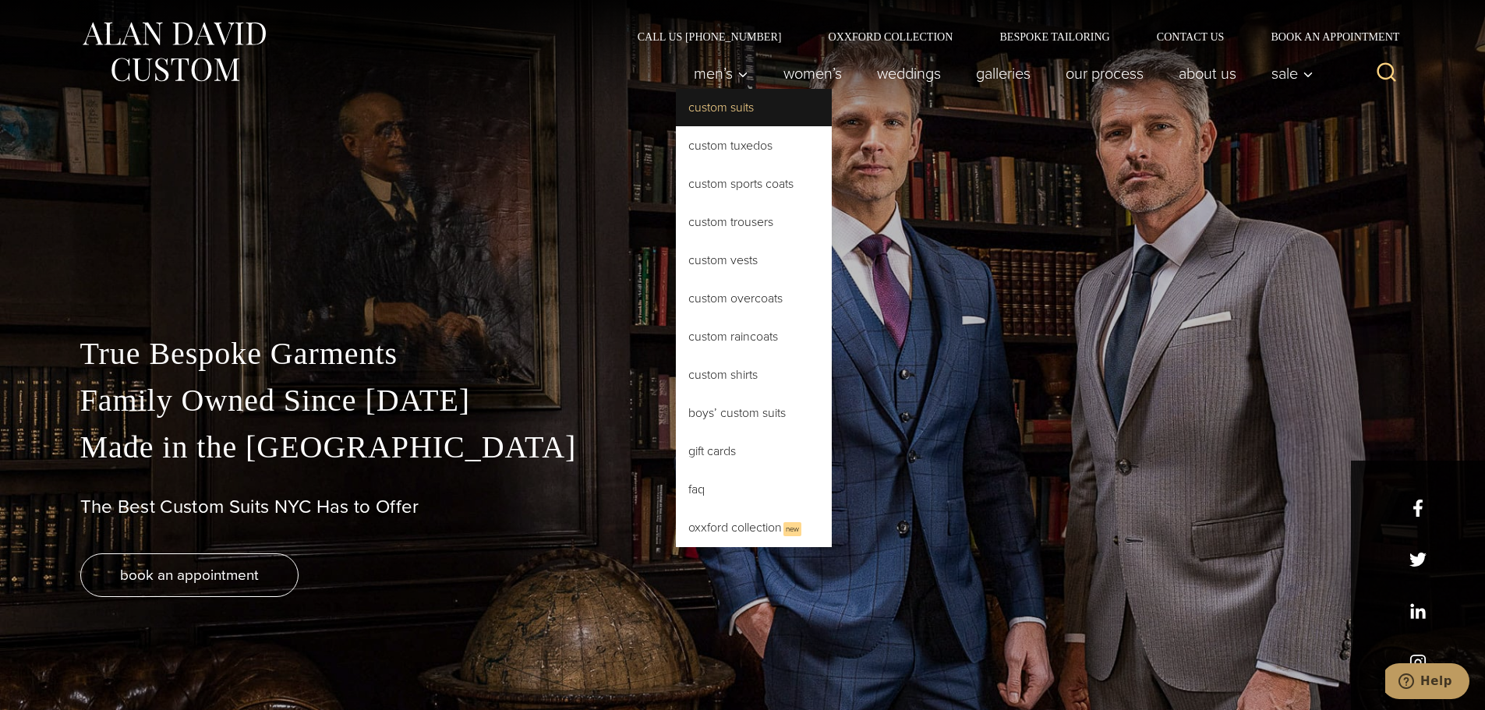
click at [728, 111] on link "Custom Suits" at bounding box center [754, 107] width 156 height 37
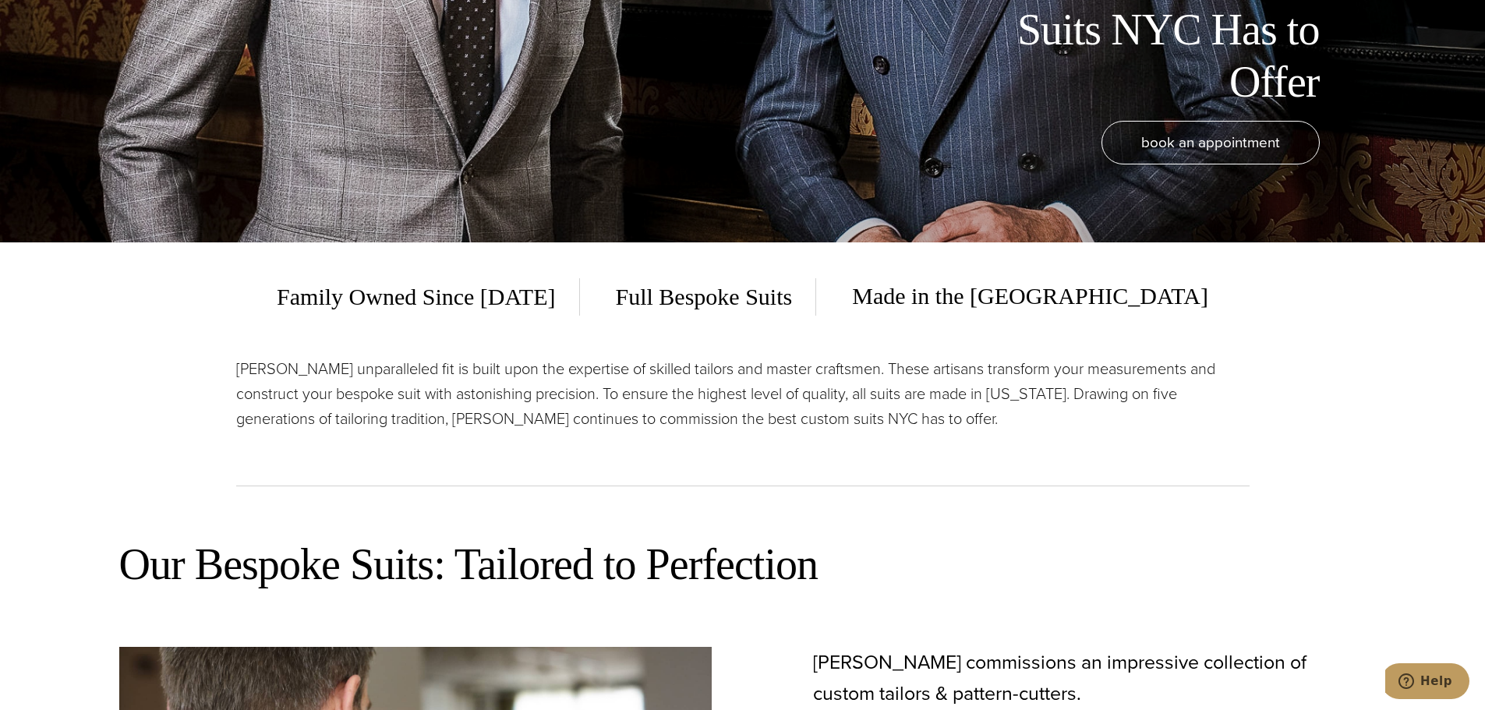
scroll to position [546, 0]
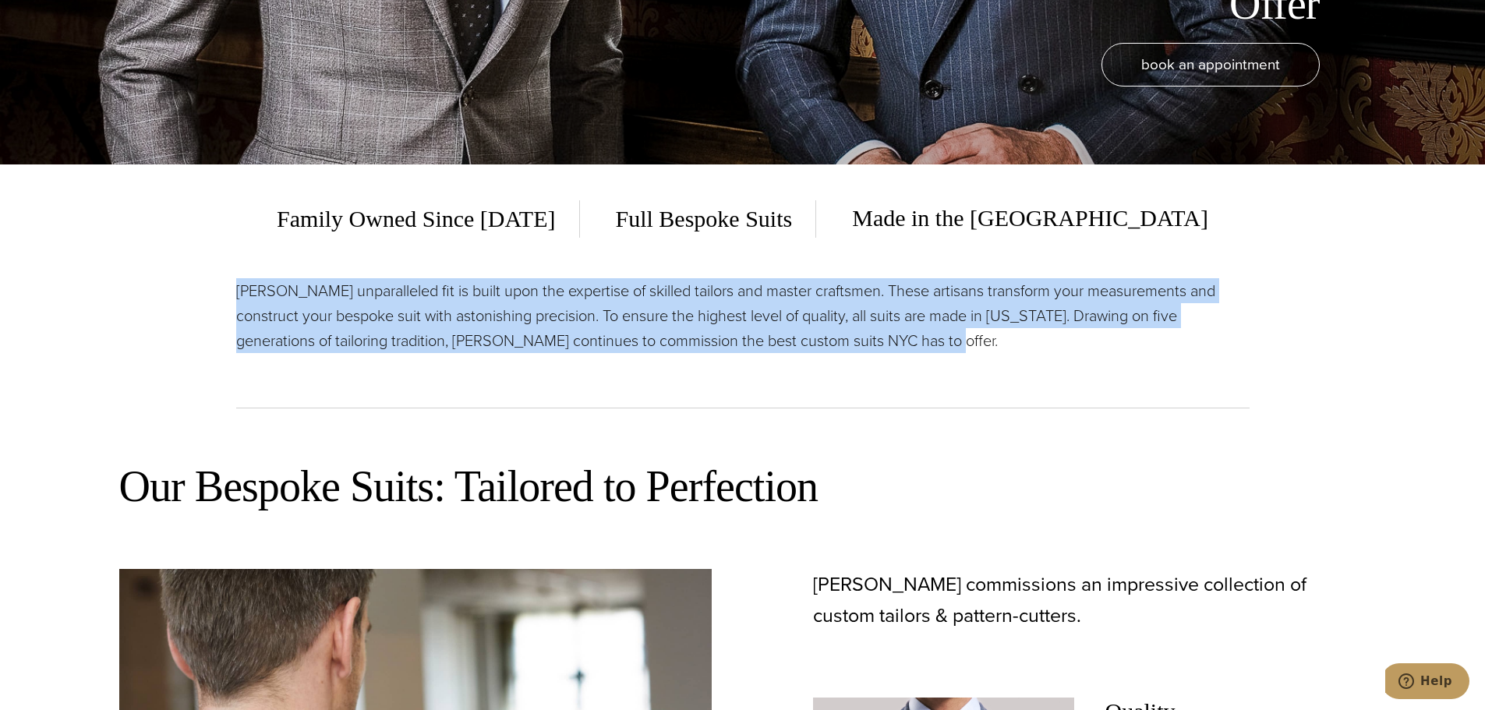
drag, startPoint x: 215, startPoint y: 280, endPoint x: 1060, endPoint y: 344, distance: 847.3
click at [1060, 344] on section "Family Owned Since [DATE] Full Bespoke Suits Made in the [GEOGRAPHIC_DATA] [PER…" at bounding box center [742, 295] width 1485 height 263
click at [1061, 344] on p "[PERSON_NAME] unparalleled fit is built upon the expertise of skilled tailors a…" at bounding box center [742, 315] width 1013 height 75
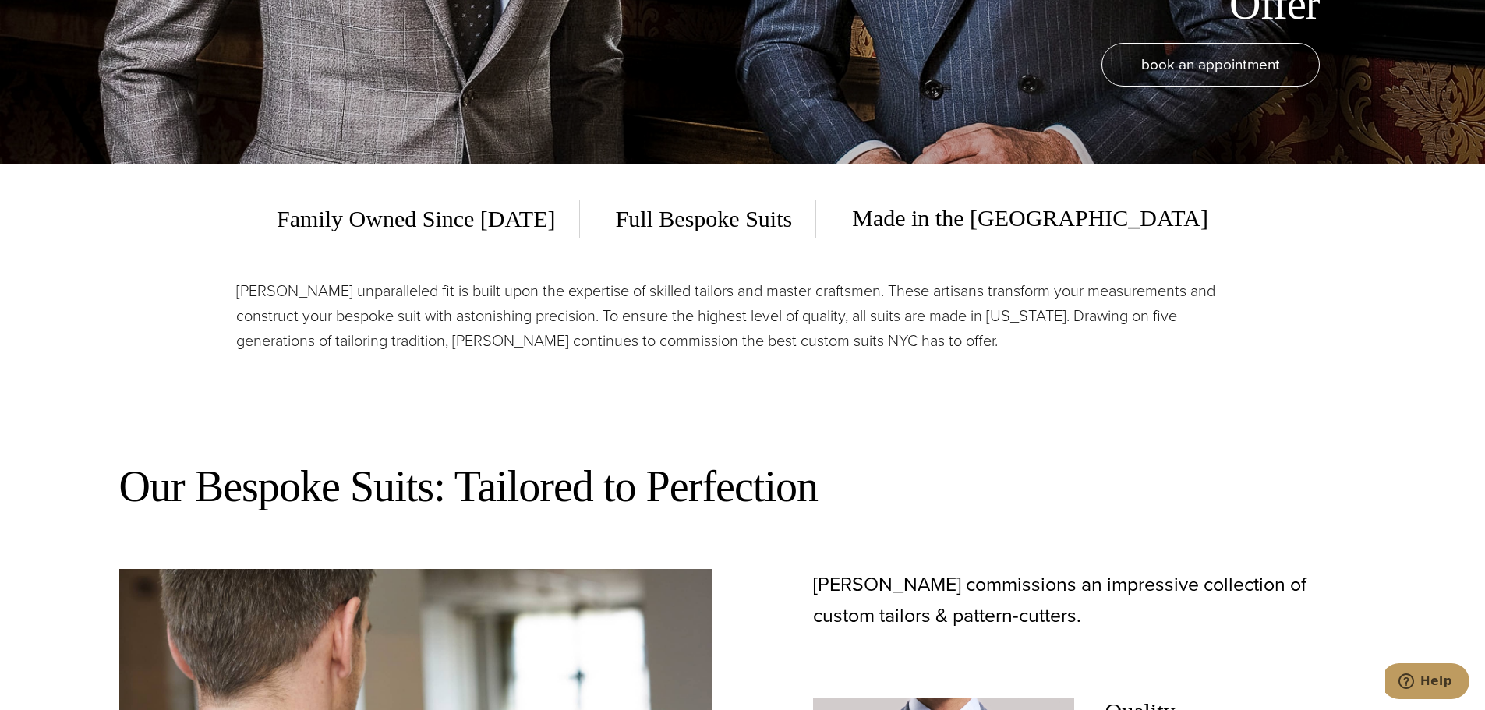
scroll to position [857, 0]
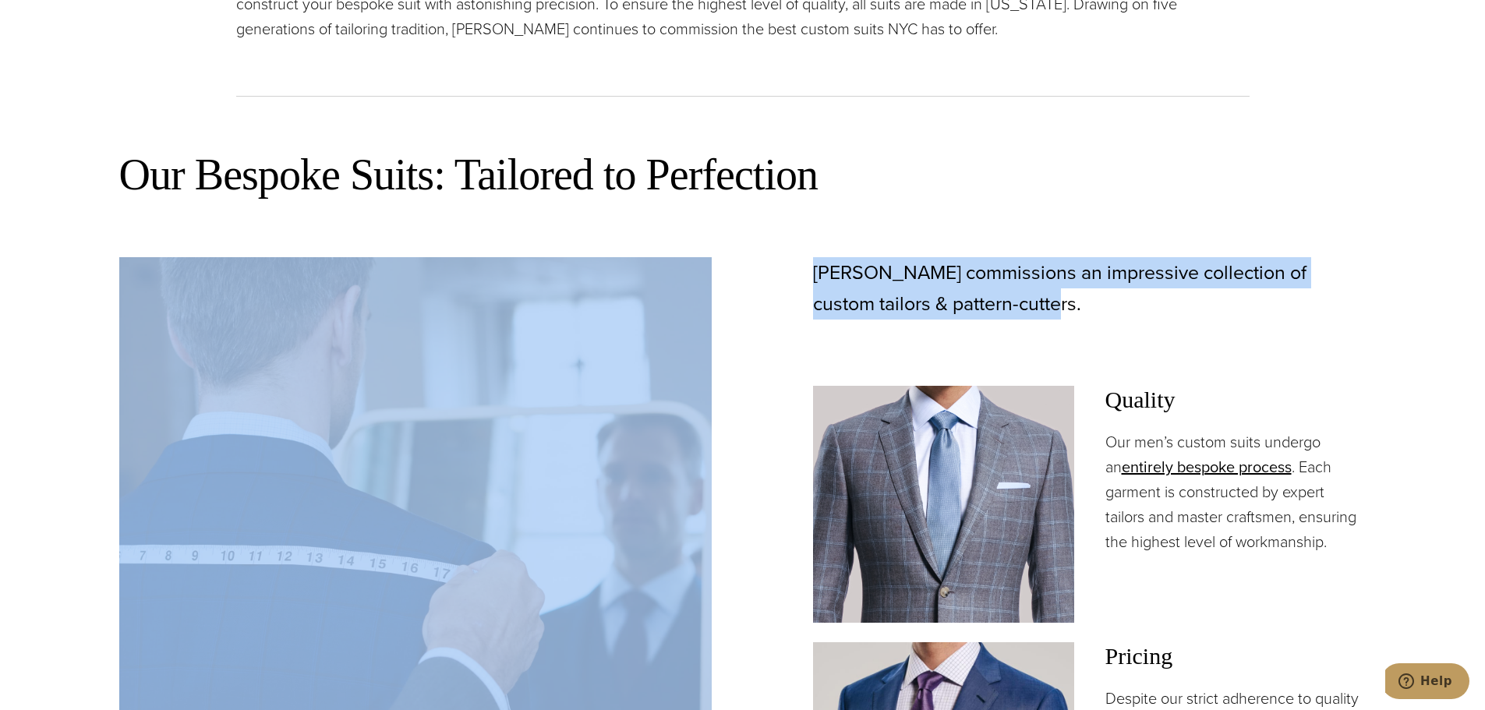
drag, startPoint x: 1098, startPoint y: 204, endPoint x: 1115, endPoint y: 297, distance: 94.3
click at [1115, 296] on div "Our Bespoke Suits: Tailored to Perfection It’s All About the Fit If there is on…" at bounding box center [742, 692] width 1247 height 1091
click at [1115, 297] on p "[PERSON_NAME] commissions an impressive collection of custom tailors & pattern-…" at bounding box center [1089, 288] width 553 height 62
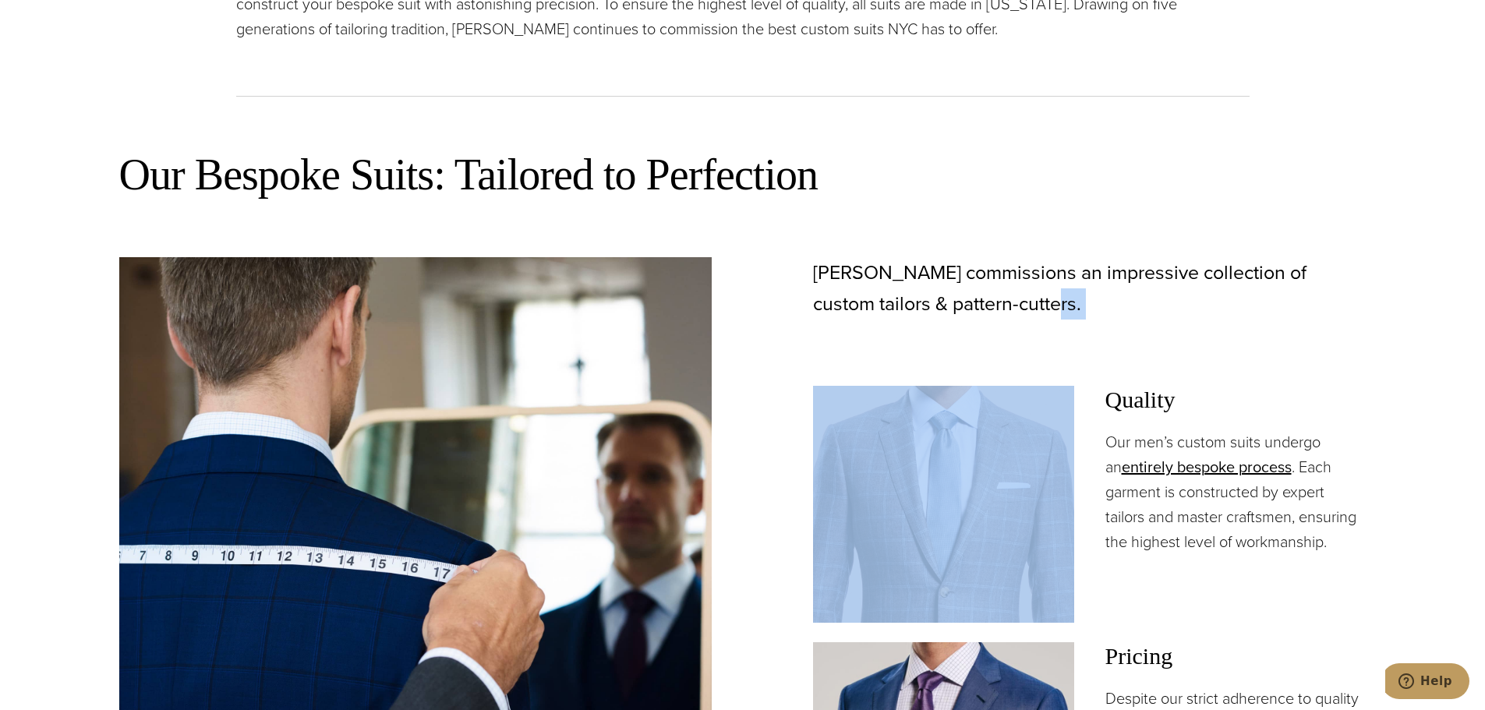
click at [1115, 297] on p "[PERSON_NAME] commissions an impressive collection of custom tailors & pattern-…" at bounding box center [1089, 288] width 553 height 62
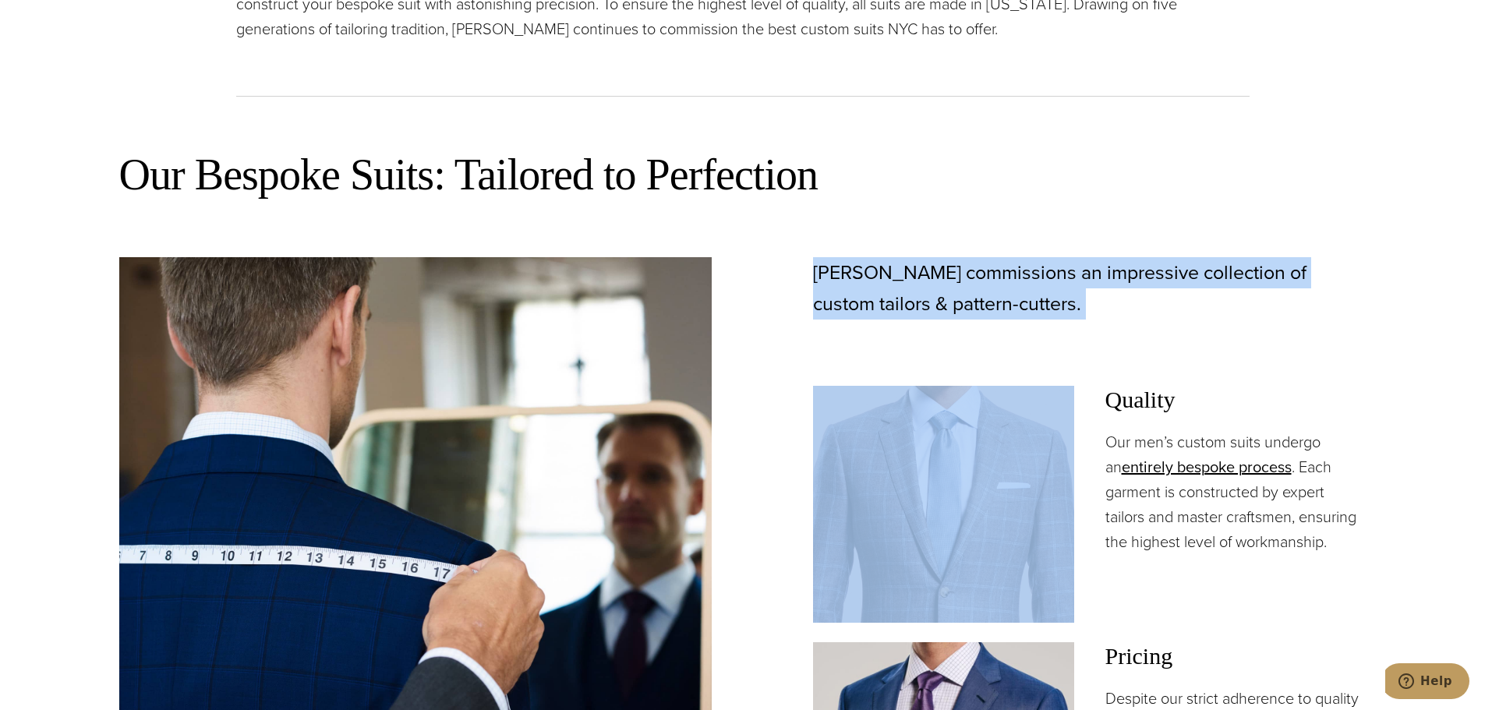
drag, startPoint x: 1115, startPoint y: 297, endPoint x: 1150, endPoint y: 297, distance: 34.3
click at [1116, 297] on p "[PERSON_NAME] commissions an impressive collection of custom tailors & pattern-…" at bounding box center [1089, 288] width 553 height 62
click at [1150, 297] on p "[PERSON_NAME] commissions an impressive collection of custom tailors & pattern-…" at bounding box center [1089, 288] width 553 height 62
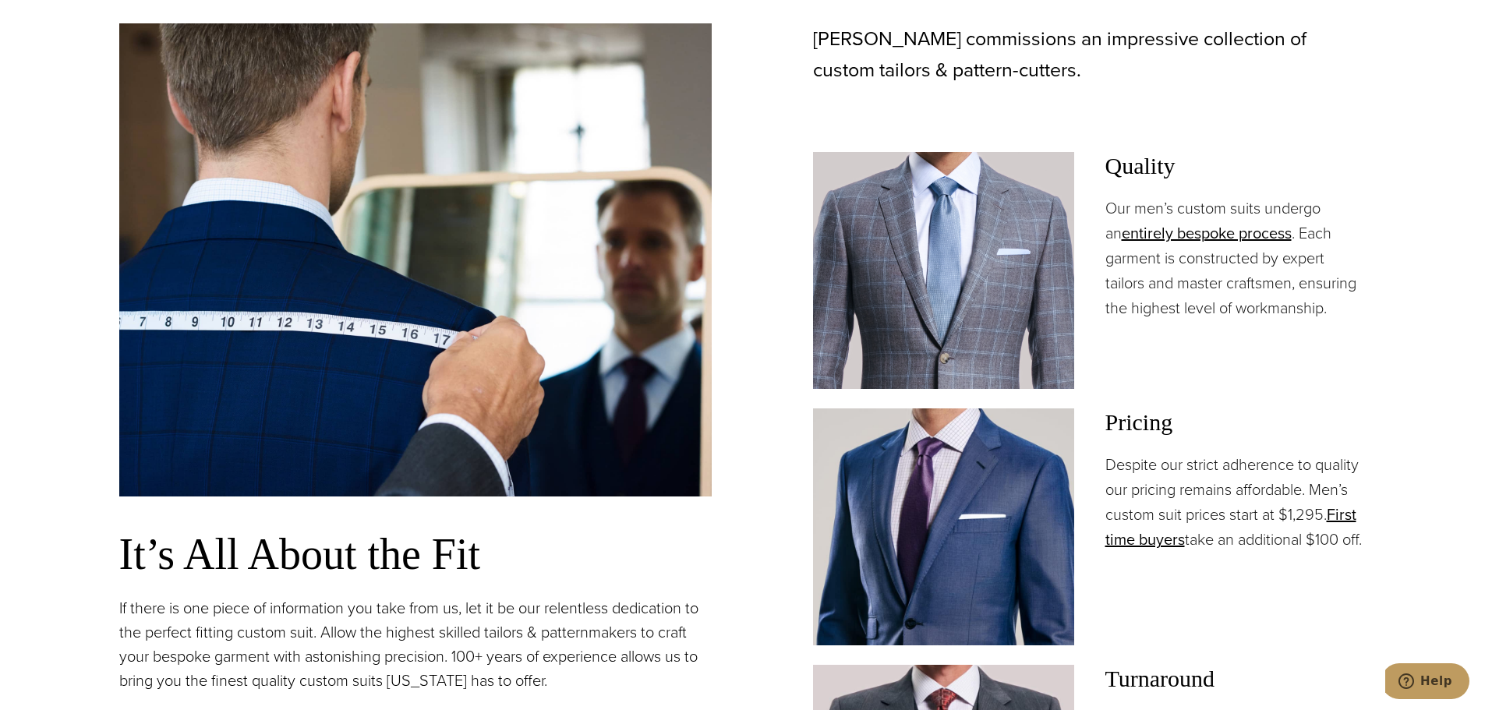
click at [1344, 217] on p "Our men’s custom suits undergo an entirely bespoke process . Each garment is co…" at bounding box center [1235, 258] width 261 height 125
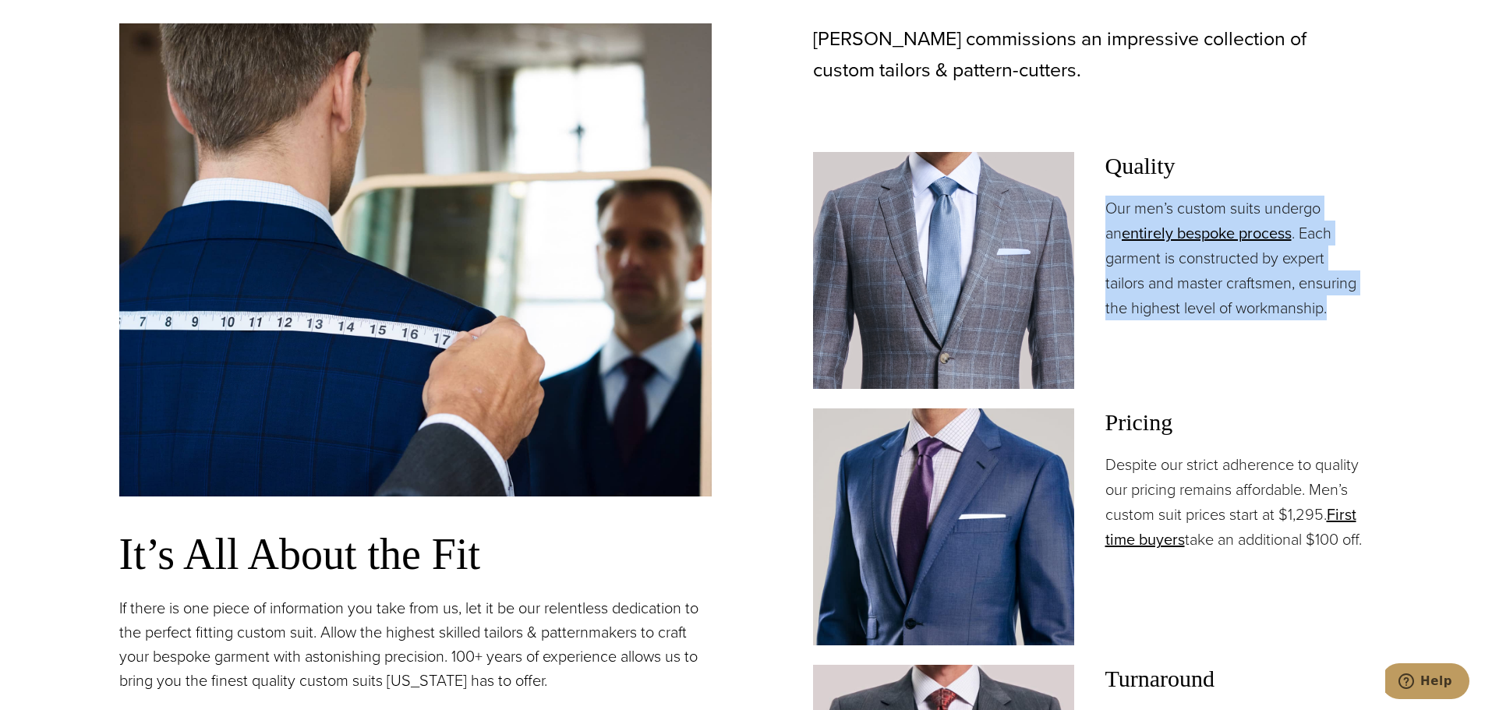
drag, startPoint x: 1343, startPoint y: 154, endPoint x: 1362, endPoint y: 303, distance: 150.1
click at [1362, 303] on div "Quality Our men’s custom suits undergo an entirely bespoke process . Each garme…" at bounding box center [1235, 236] width 261 height 168
click at [1362, 303] on p "Our men’s custom suits undergo an entirely bespoke process . Each garment is co…" at bounding box center [1235, 258] width 261 height 125
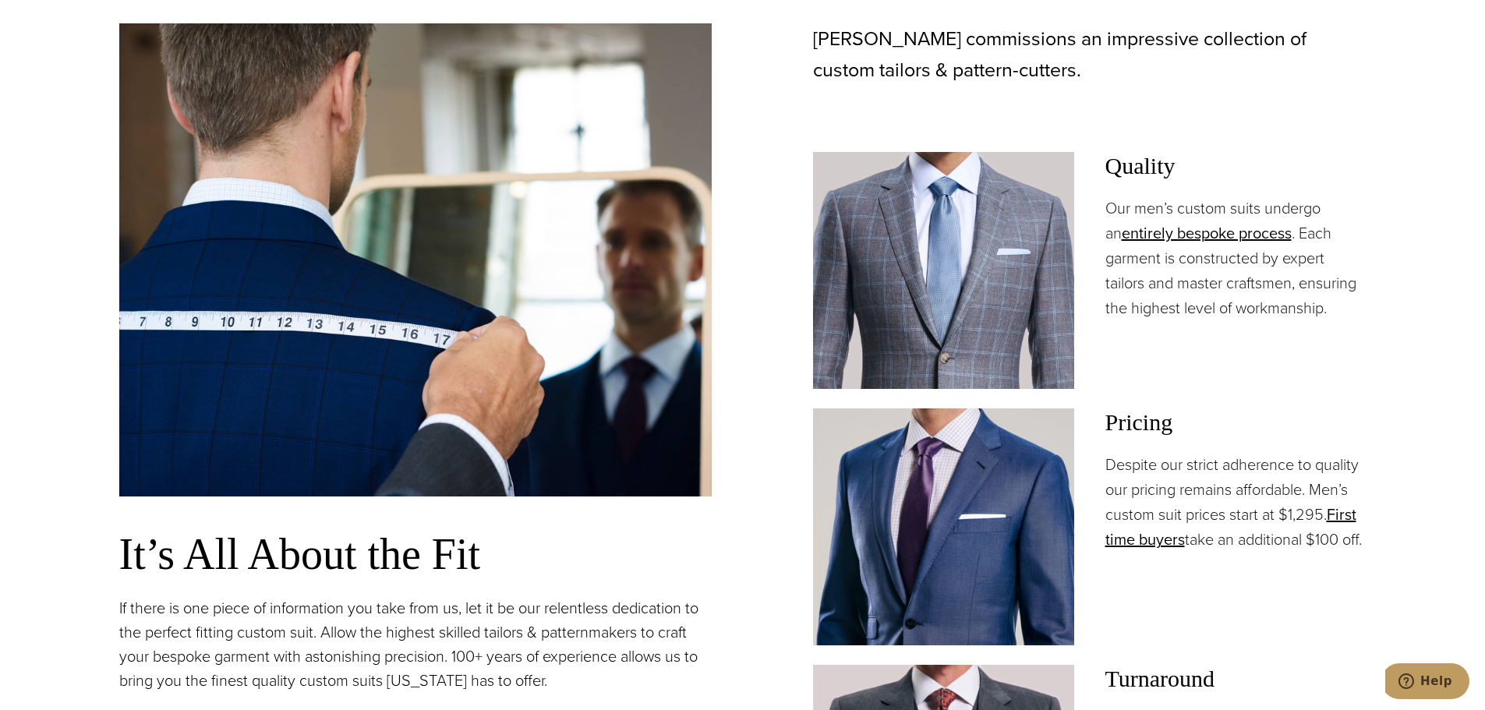
scroll to position [1325, 0]
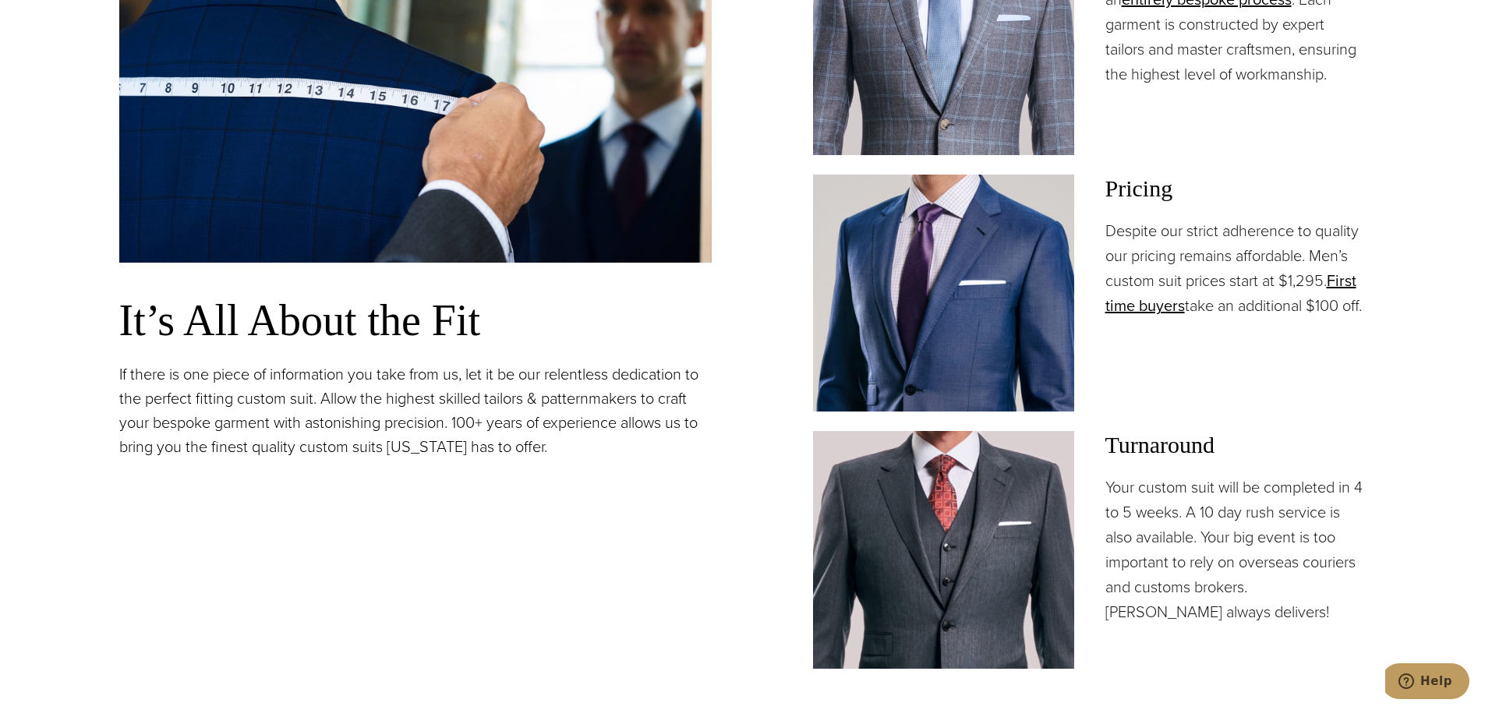
drag, startPoint x: 1284, startPoint y: 201, endPoint x: 1291, endPoint y: 330, distance: 129.6
click at [1291, 318] on div "Pricing Despite our strict adherence to quality our pricing remains affordable.…" at bounding box center [1235, 246] width 261 height 143
click at [1291, 318] on p "Despite our strict adherence to quality our pricing remains affordable. Men’s c…" at bounding box center [1235, 268] width 261 height 100
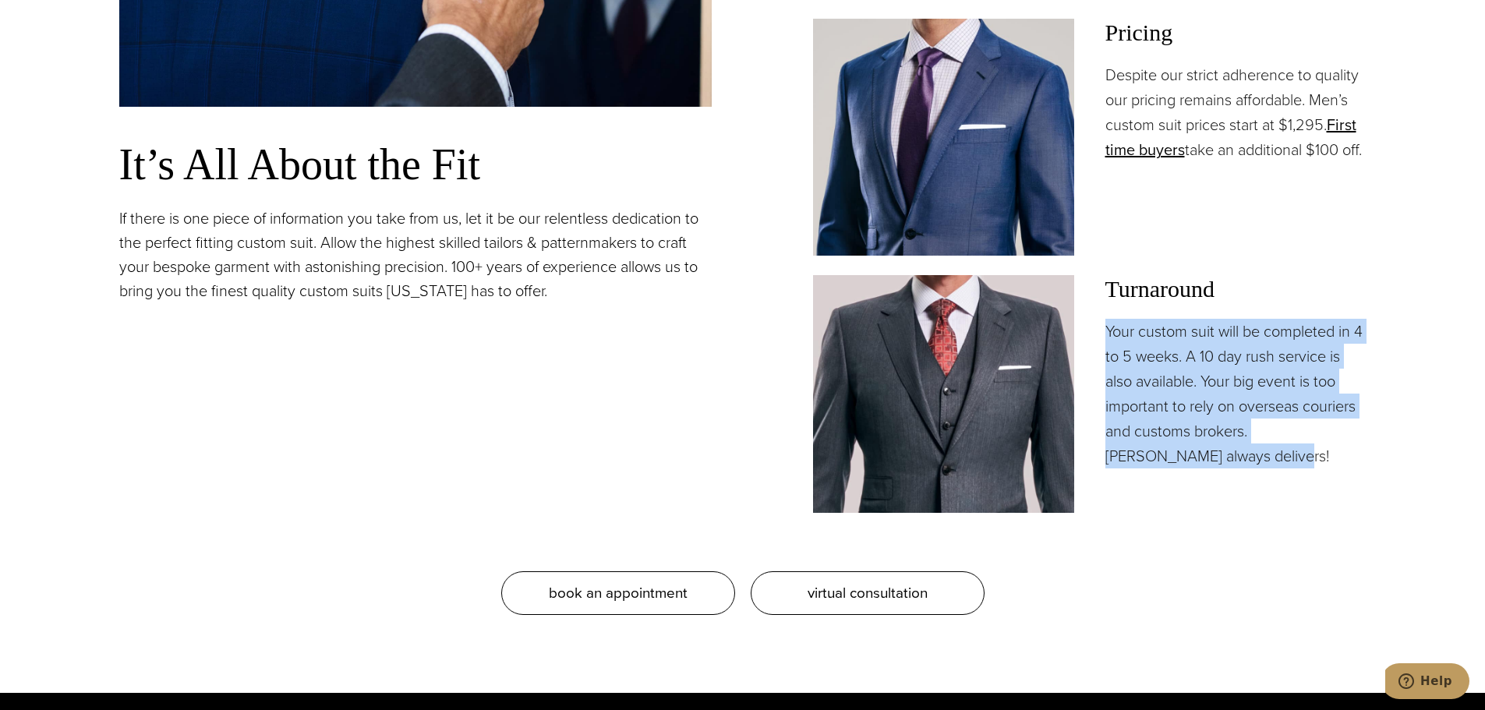
drag, startPoint x: 1311, startPoint y: 300, endPoint x: 1319, endPoint y: 458, distance: 158.4
click at [1319, 458] on div "Turnaround Your custom suit will be completed in 4 to 5 weeks. A 10 day rush se…" at bounding box center [1235, 371] width 261 height 193
click at [1319, 458] on p "Your custom suit will be completed in 4 to 5 weeks. A 10 day rush service is al…" at bounding box center [1235, 394] width 261 height 150
drag, startPoint x: 1319, startPoint y: 458, endPoint x: 1313, endPoint y: 284, distance: 173.9
click at [1313, 284] on div "Turnaround Your custom suit will be completed in 4 to 5 weeks. A 10 day rush se…" at bounding box center [1235, 371] width 261 height 193
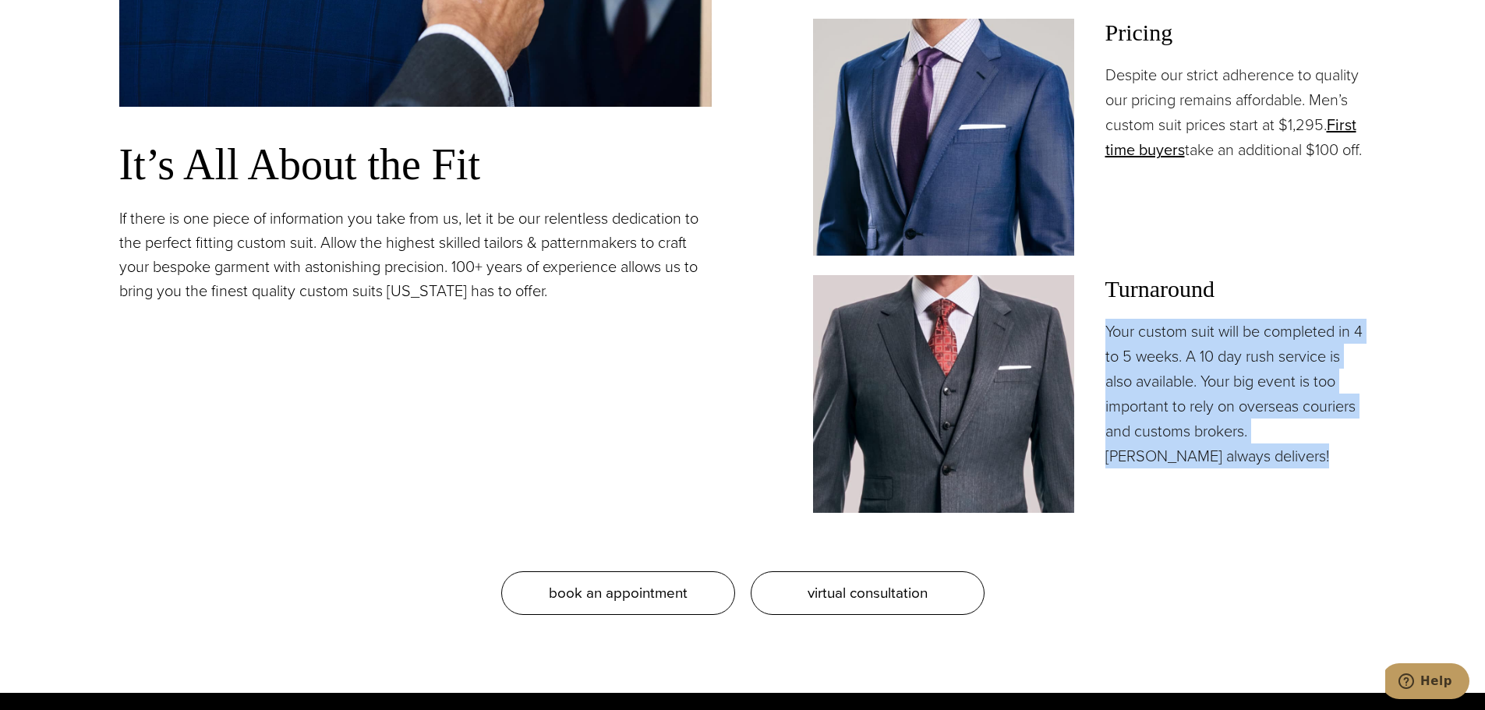
click at [1313, 284] on h3 "Turnaround" at bounding box center [1235, 289] width 261 height 28
drag, startPoint x: 1313, startPoint y: 284, endPoint x: 1323, endPoint y: 449, distance: 164.7
click at [1323, 449] on div "Turnaround Your custom suit will be completed in 4 to 5 weeks. A 10 day rush se…" at bounding box center [1235, 371] width 261 height 193
click at [1323, 449] on p "Your custom suit will be completed in 4 to 5 weeks. A 10 day rush service is al…" at bounding box center [1235, 394] width 261 height 150
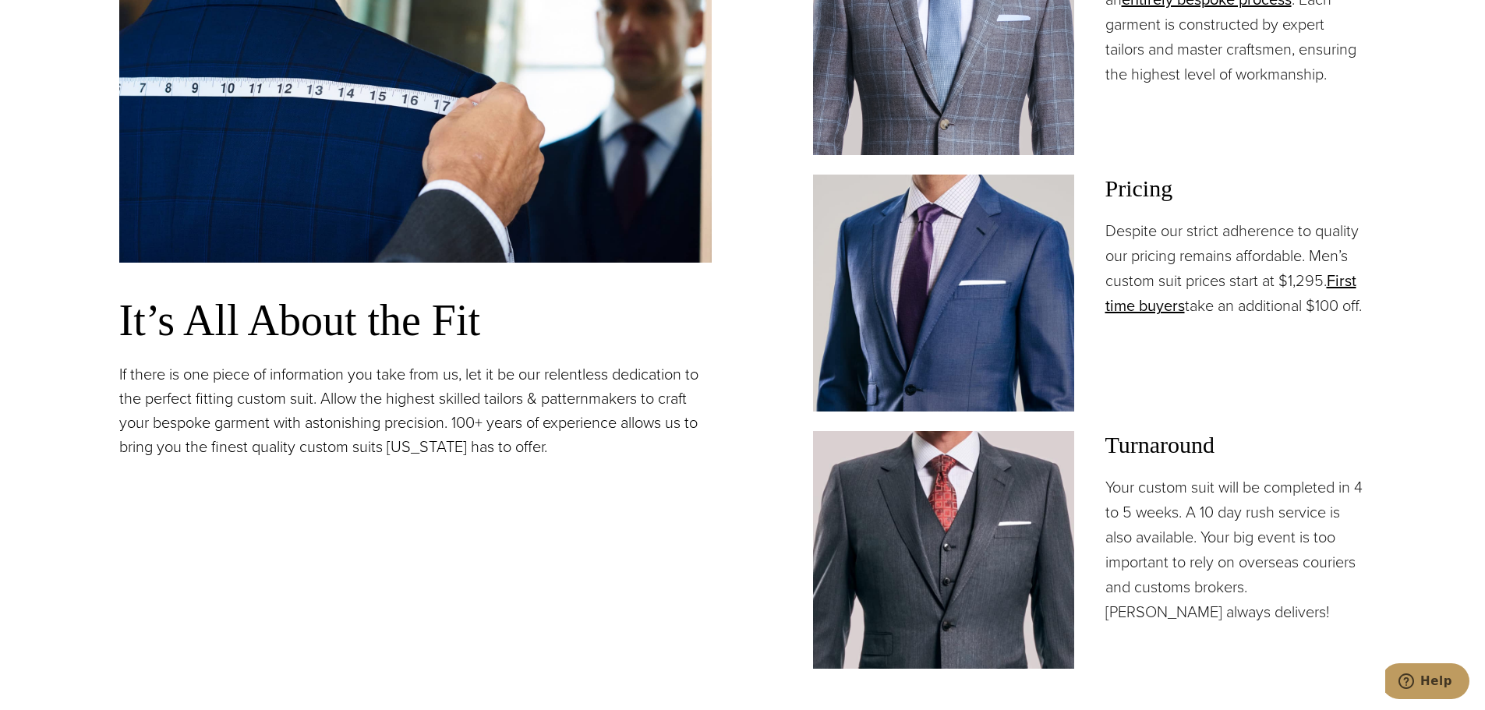
scroll to position [1169, 0]
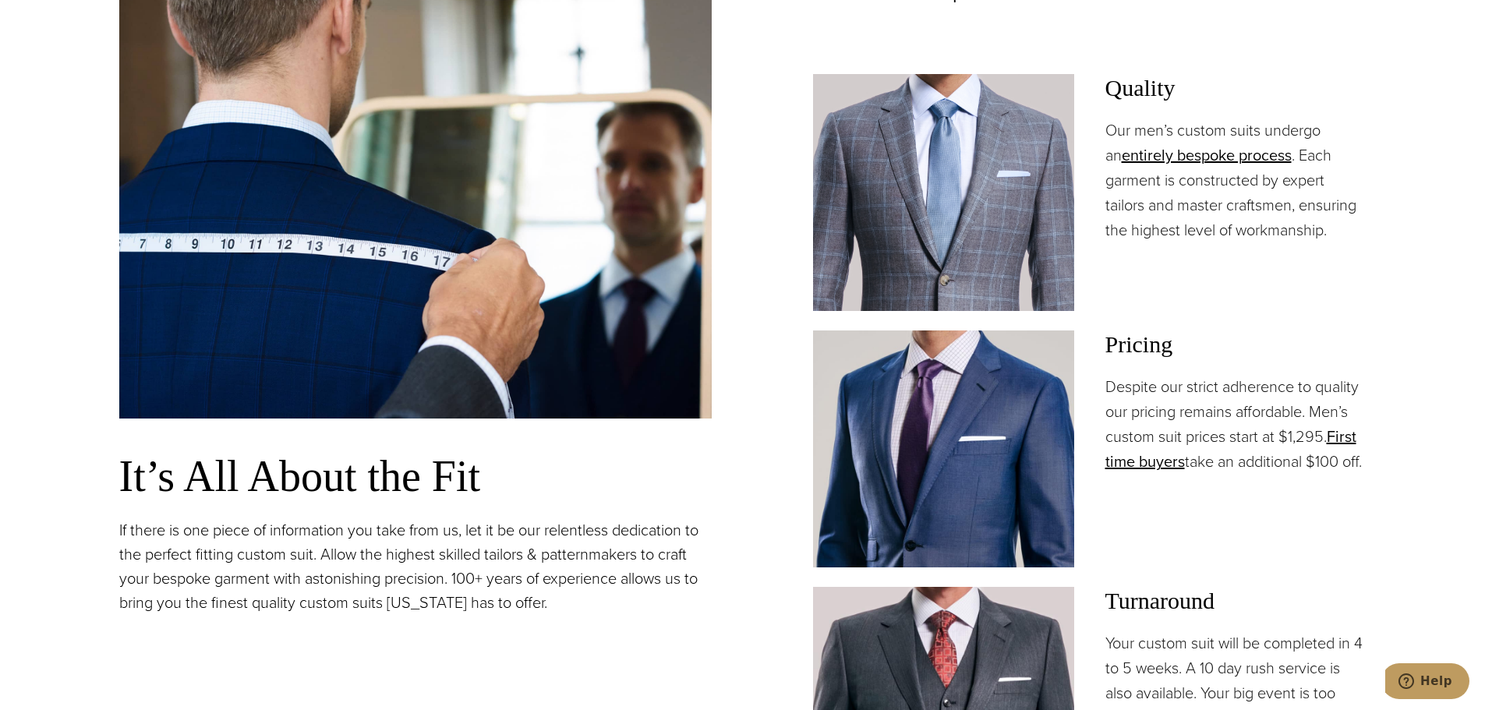
drag, startPoint x: 1323, startPoint y: 355, endPoint x: 1327, endPoint y: 494, distance: 138.8
click at [1327, 474] on div "Pricing Despite our strict adherence to quality our pricing remains affordable.…" at bounding box center [1235, 401] width 261 height 143
click at [1327, 474] on p "Despite our strict adherence to quality our pricing remains affordable. Men’s c…" at bounding box center [1235, 424] width 261 height 100
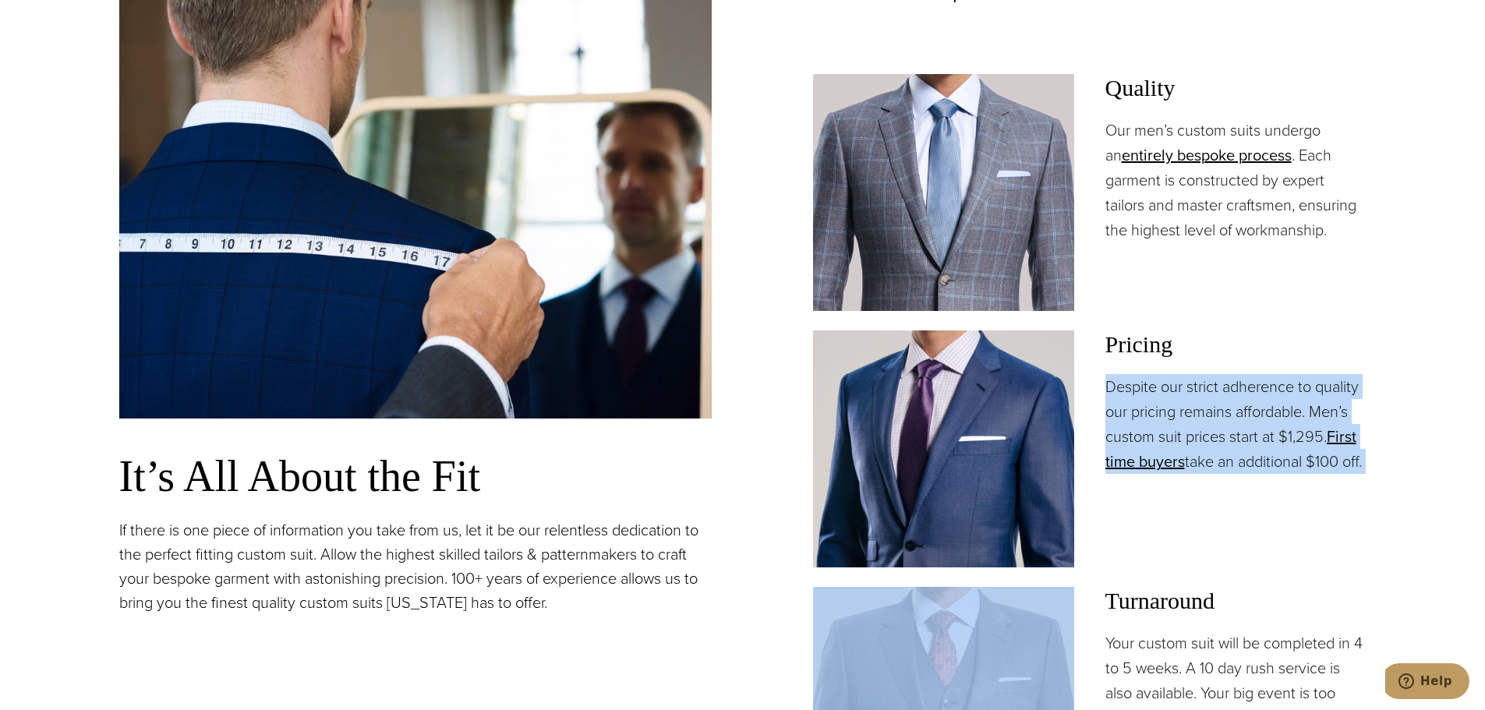
drag, startPoint x: 1327, startPoint y: 494, endPoint x: 1313, endPoint y: 345, distance: 149.4
click at [1313, 345] on div "Pricing Despite our strict adherence to quality our pricing remains affordable.…" at bounding box center [1235, 401] width 261 height 143
click at [1313, 345] on h3 "Pricing" at bounding box center [1235, 344] width 261 height 28
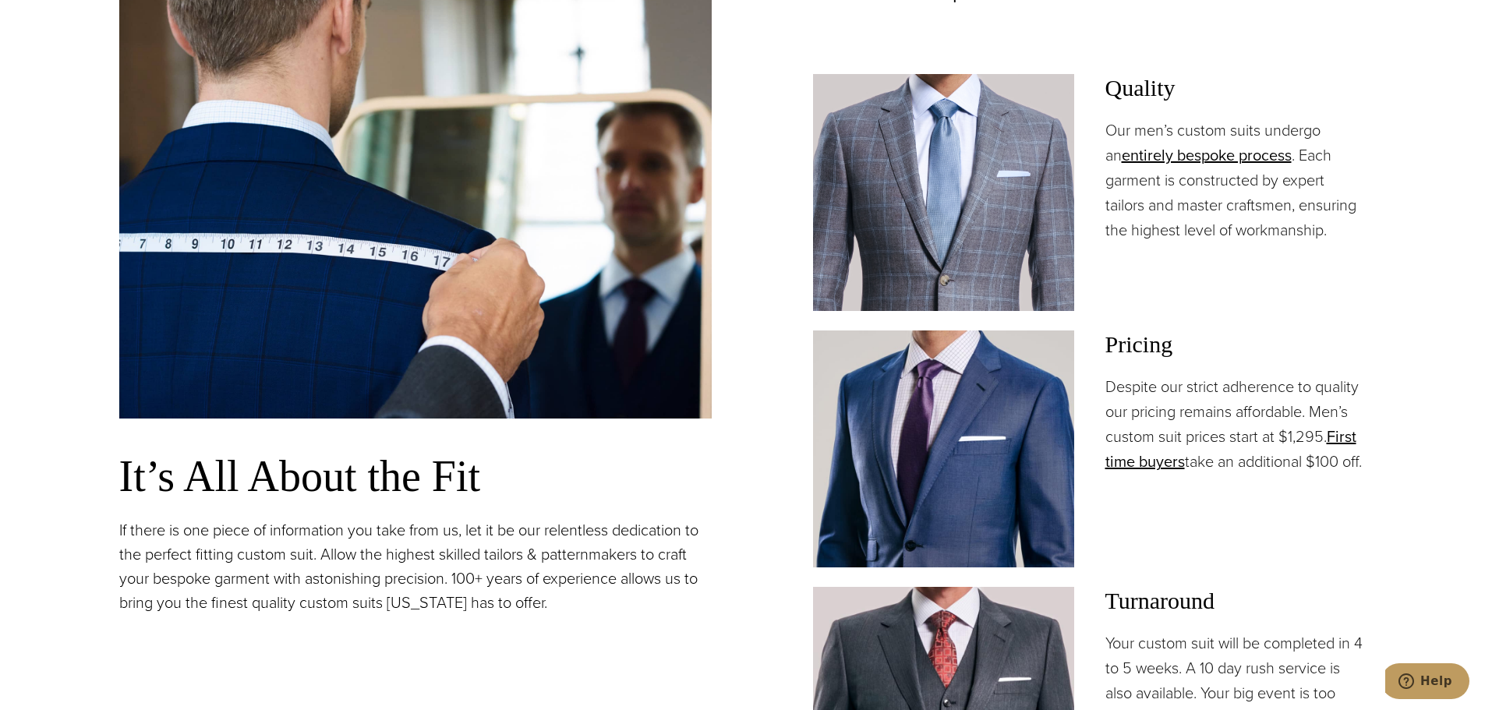
scroll to position [935, 0]
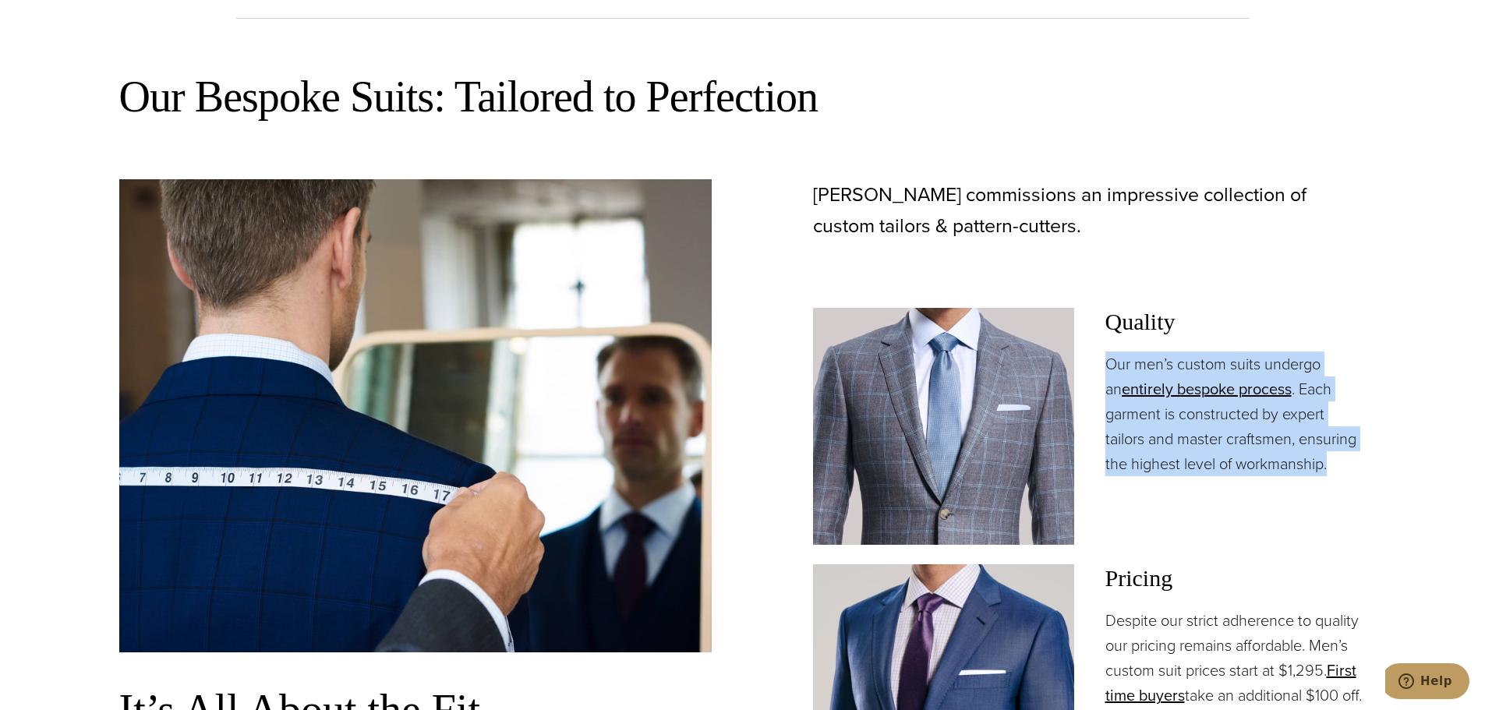
drag, startPoint x: 1316, startPoint y: 333, endPoint x: 1355, endPoint y: 464, distance: 136.6
click at [1355, 464] on div "Quality Our men’s custom suits undergo an entirely bespoke process . Each garme…" at bounding box center [1235, 392] width 261 height 168
click at [1355, 464] on p "Our men’s custom suits undergo an entirely bespoke process . Each garment is co…" at bounding box center [1235, 413] width 261 height 125
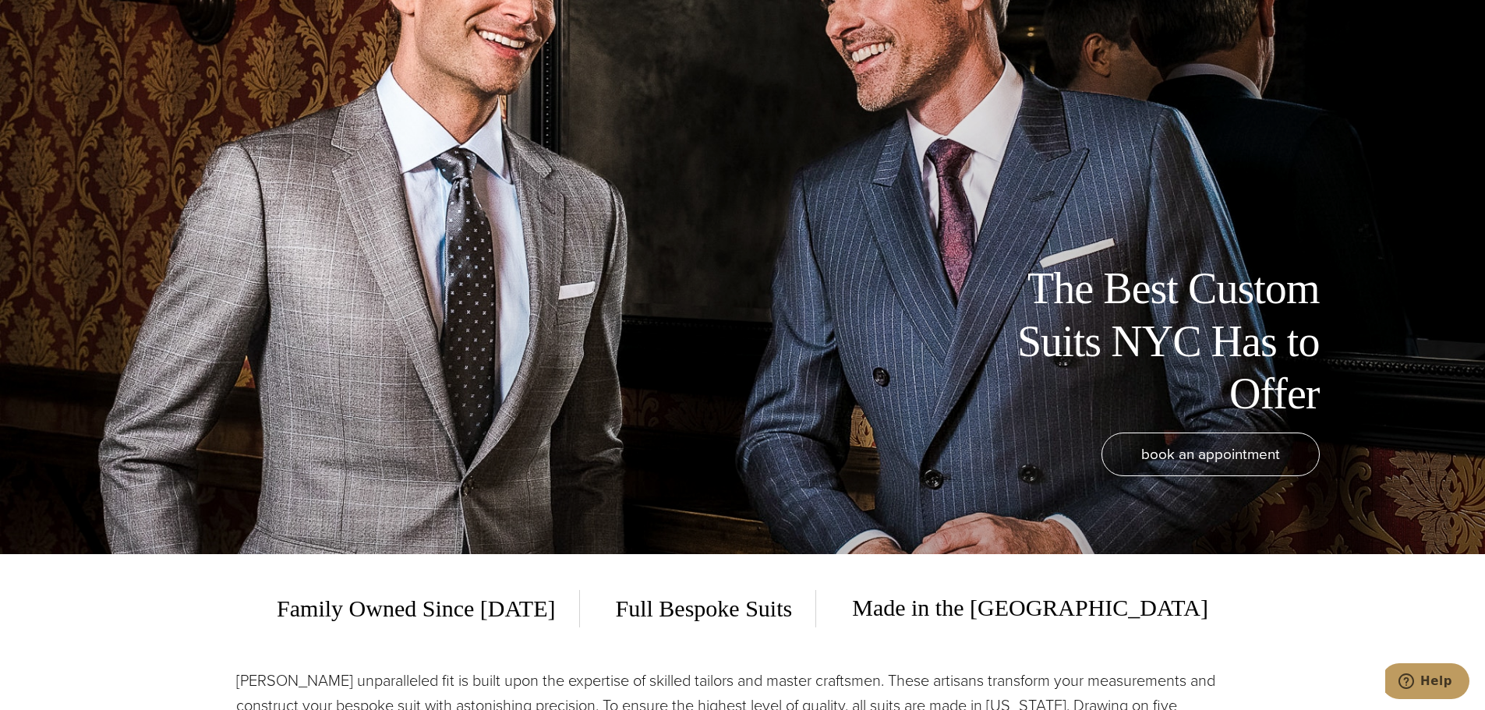
scroll to position [0, 0]
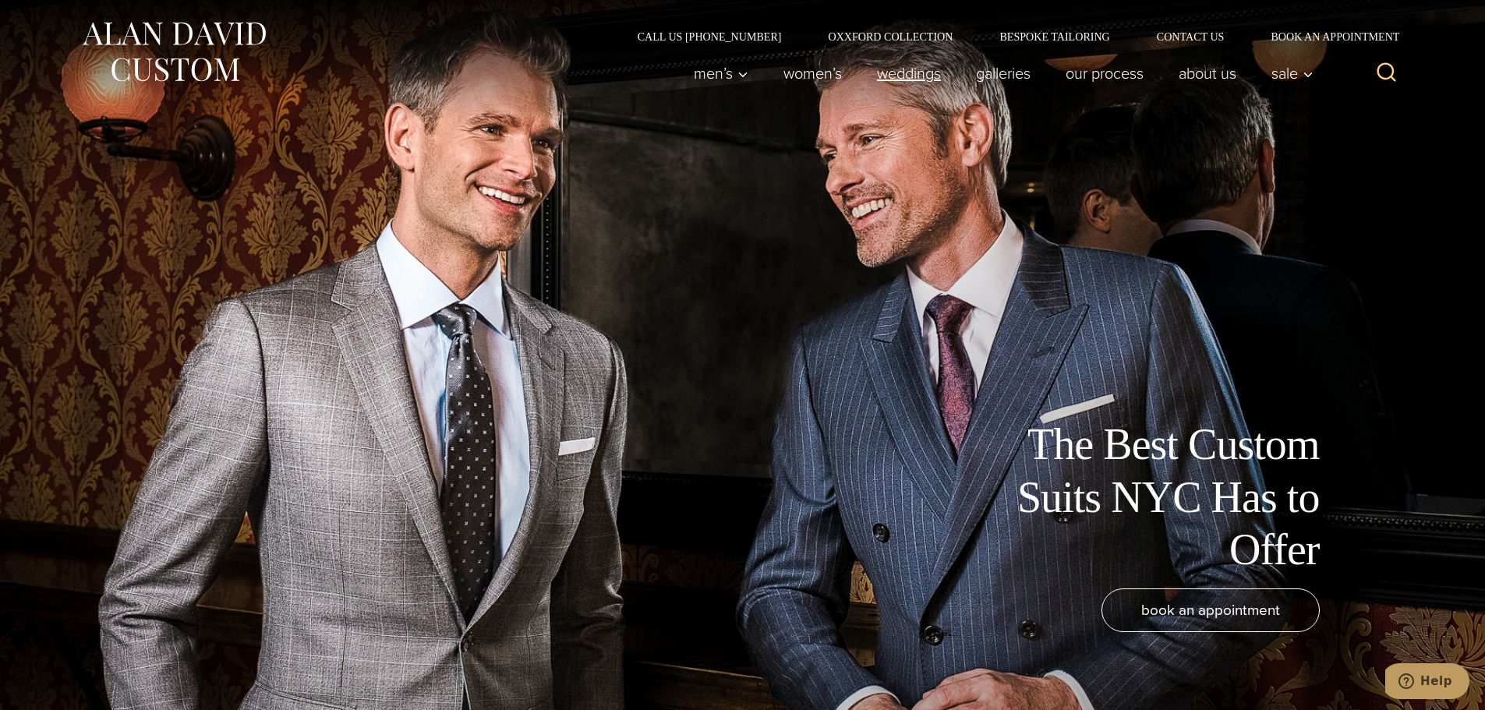
click at [875, 72] on link "weddings" at bounding box center [908, 73] width 99 height 31
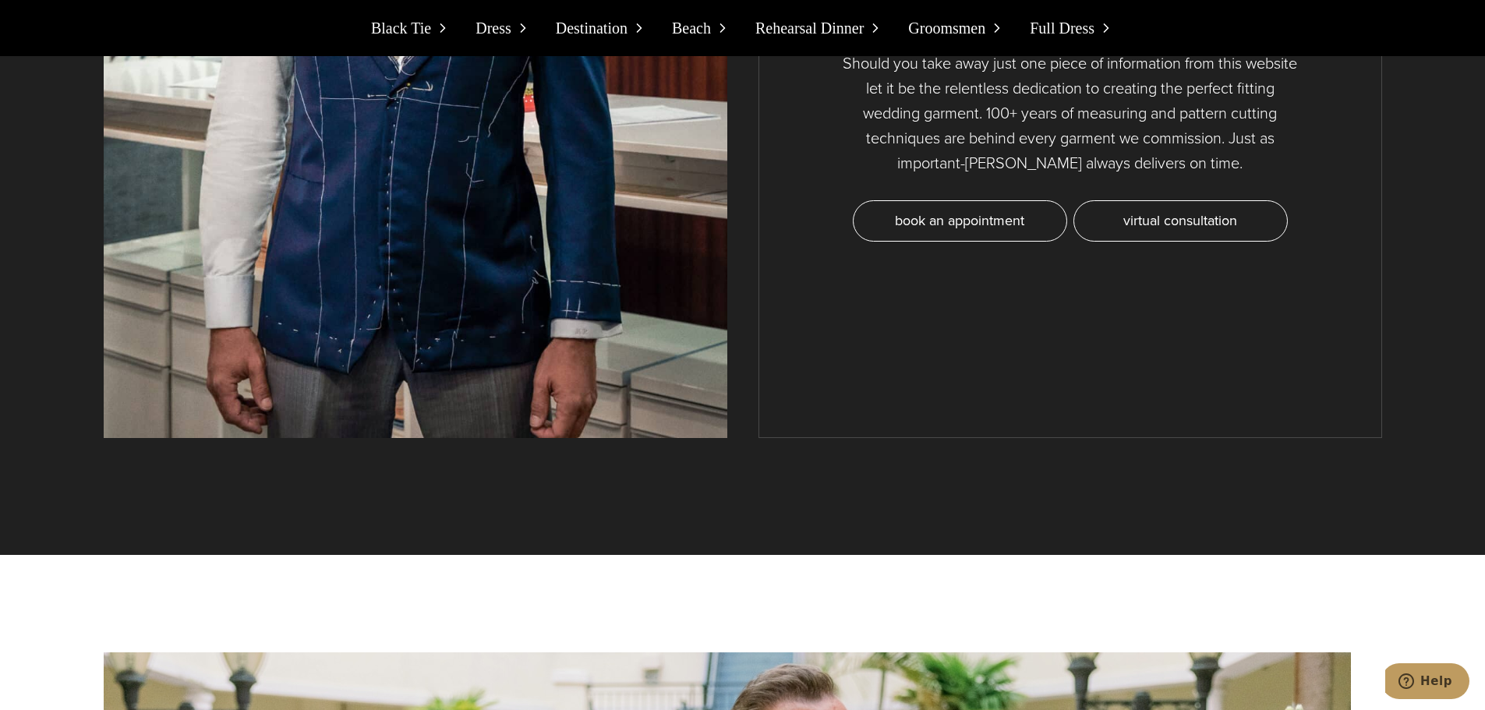
scroll to position [14964, 0]
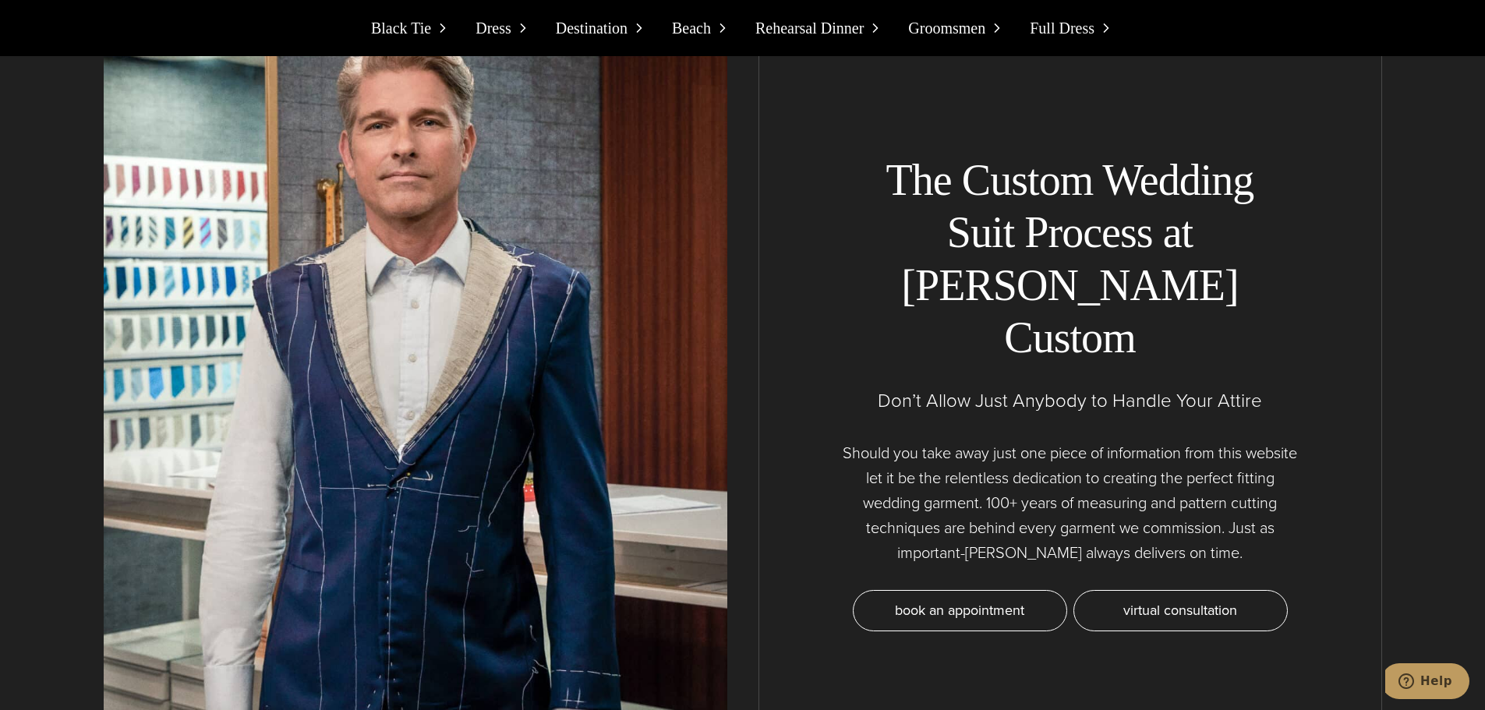
click at [832, 196] on div "The Custom Wedding Suit Process at Alan David Custom Don’t Allow Just Anybody t…" at bounding box center [1070, 393] width 624 height 870
